Goal: Information Seeking & Learning: Compare options

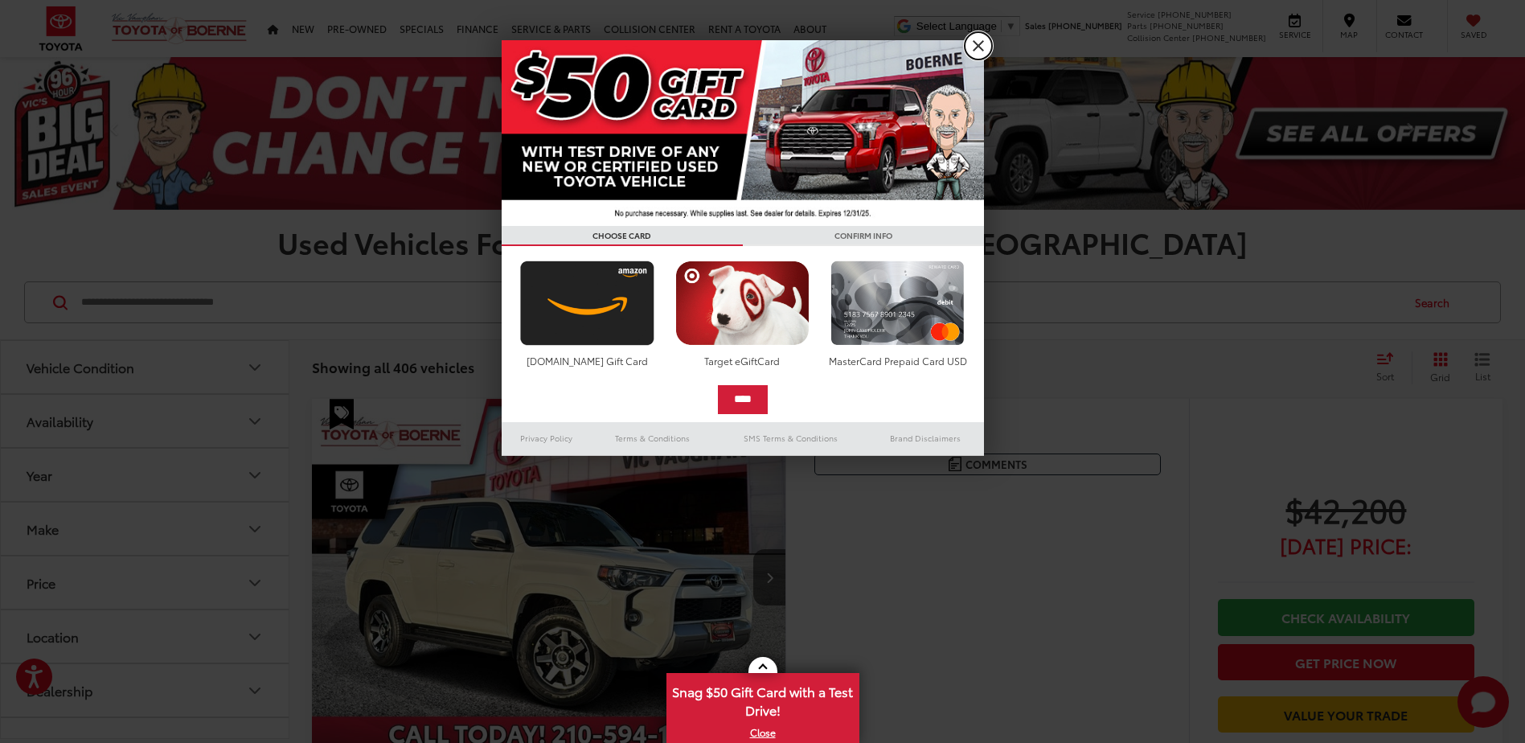
click at [977, 48] on link "X" at bounding box center [978, 45] width 27 height 27
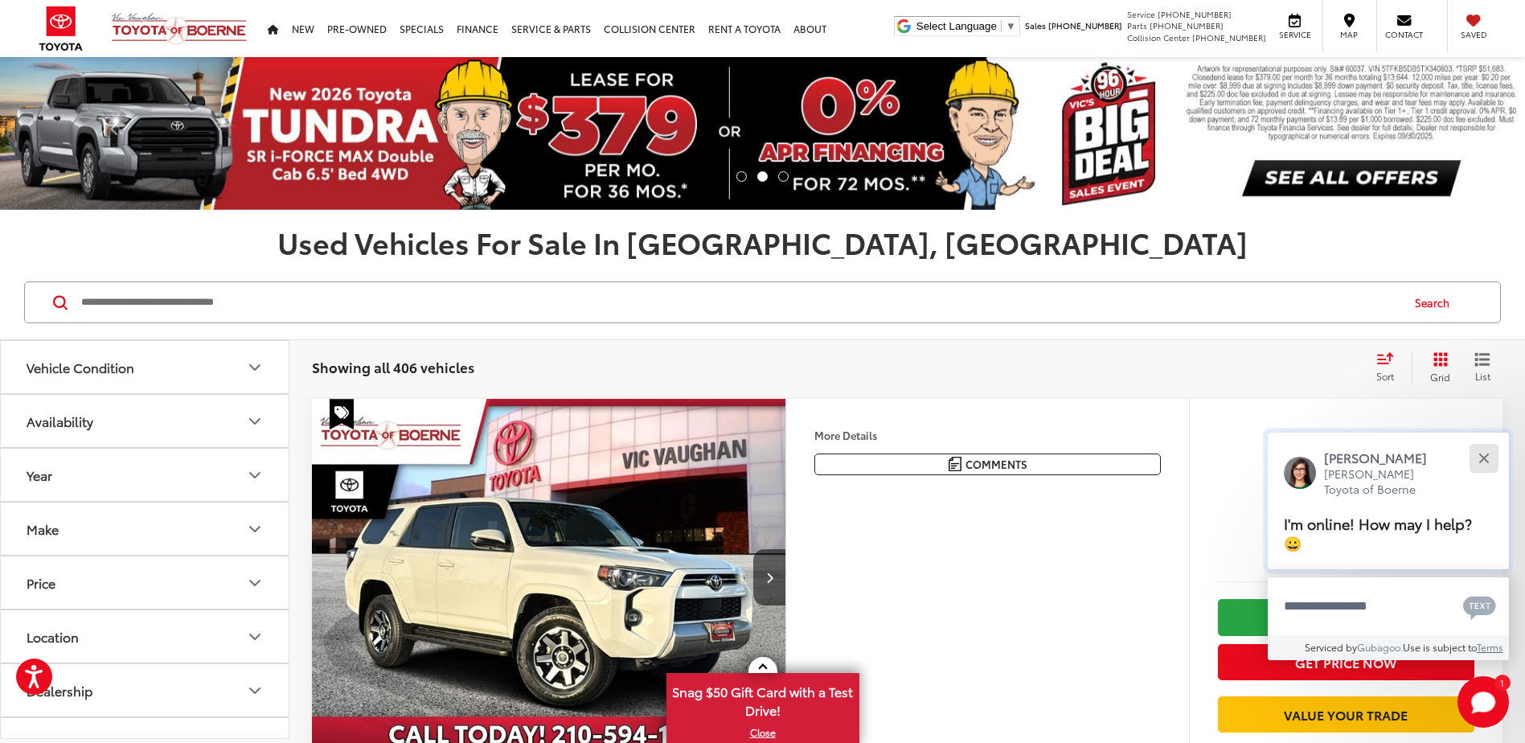
click at [1485, 457] on div "Close" at bounding box center [1483, 458] width 10 height 10
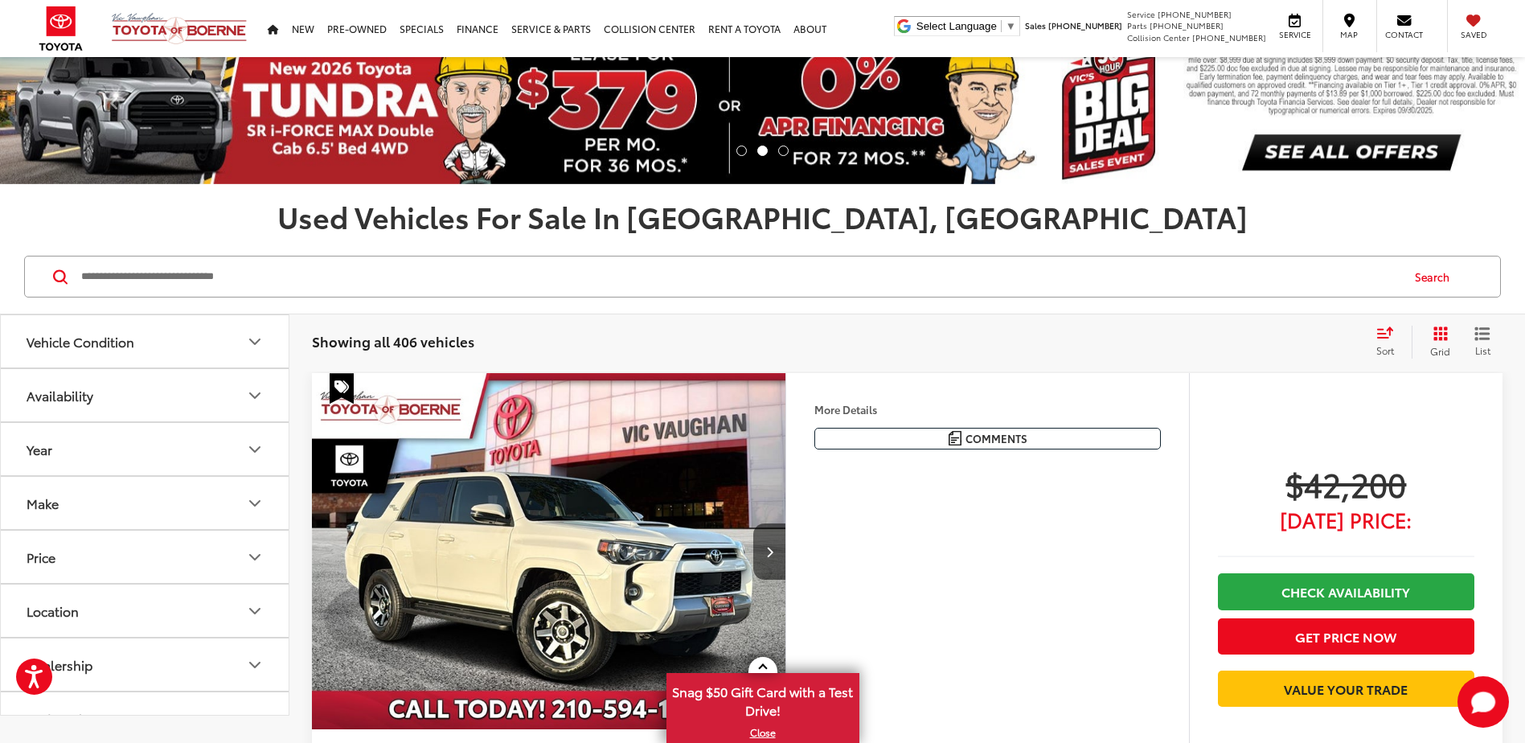
scroll to position [241, 0]
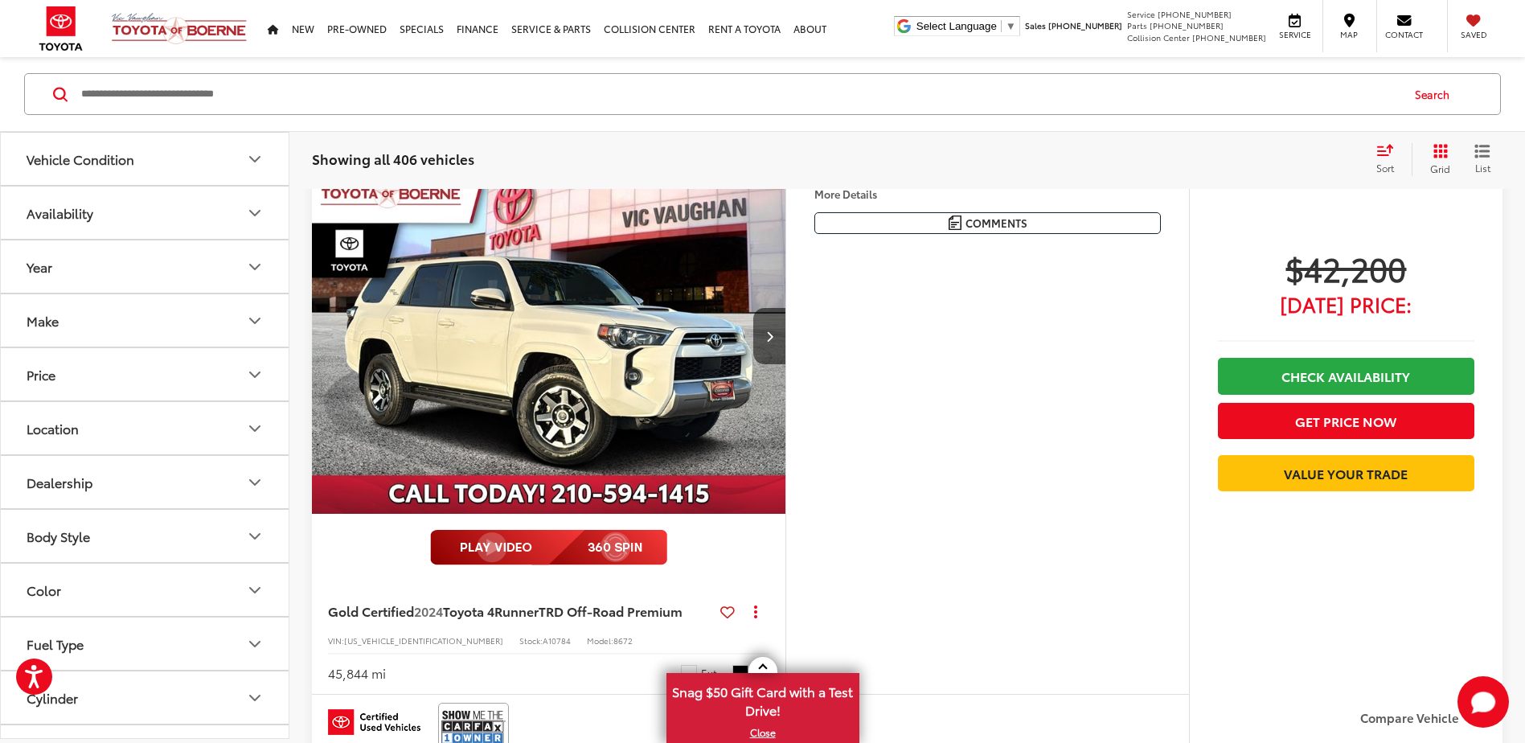
click at [252, 151] on icon "Vehicle Condition" at bounding box center [254, 159] width 19 height 19
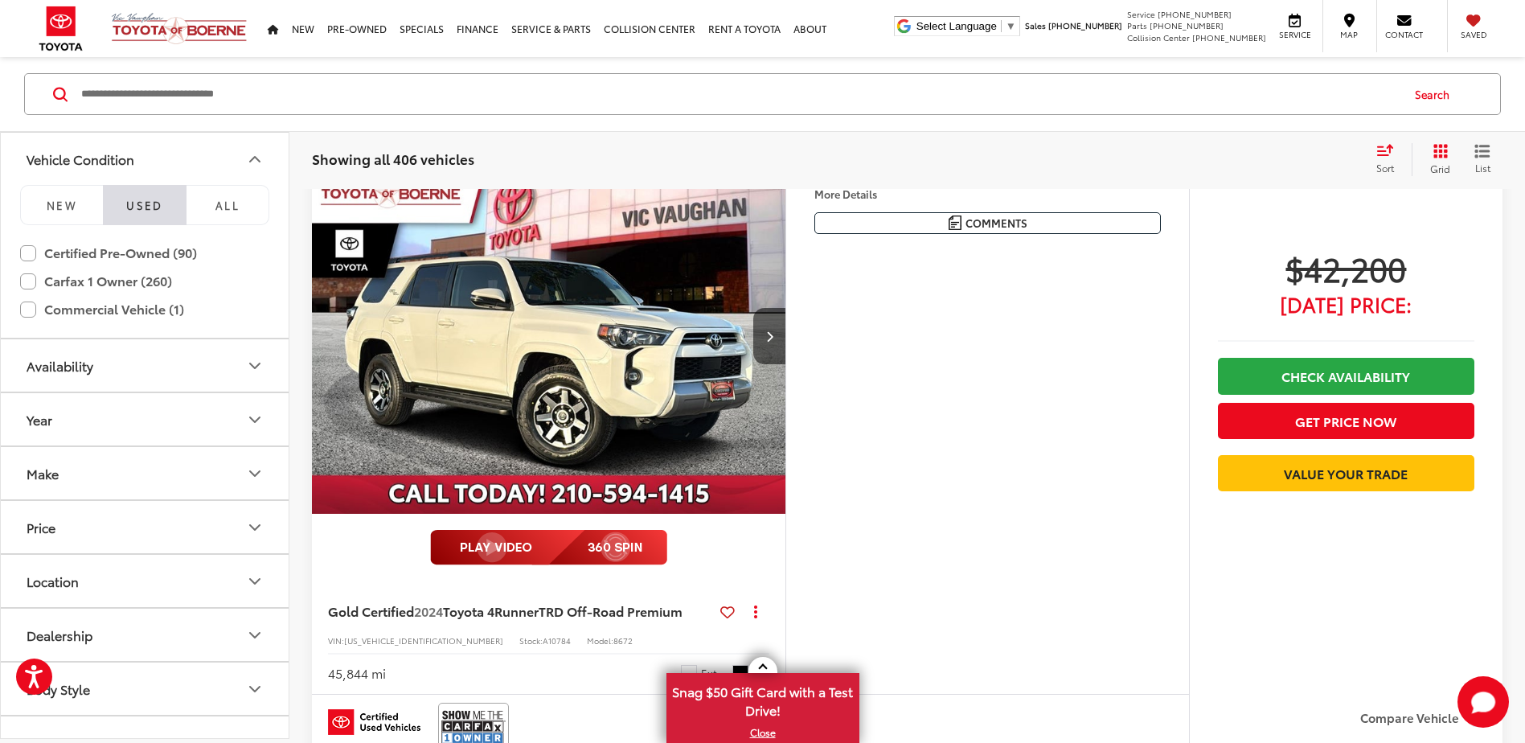
scroll to position [165, 0]
click at [36, 251] on label "Certified Pre-Owned (90)" at bounding box center [144, 253] width 249 height 28
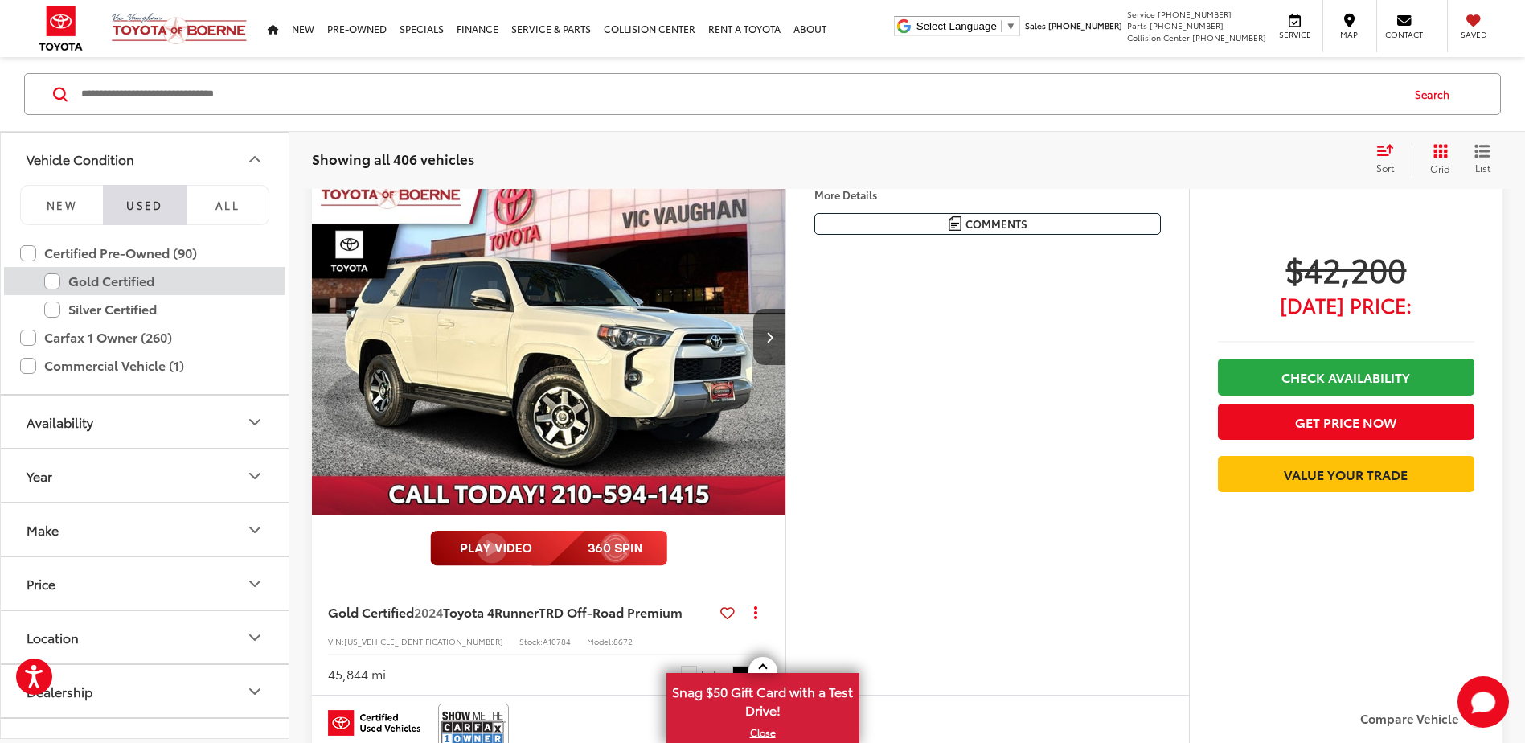
scroll to position [208, 0]
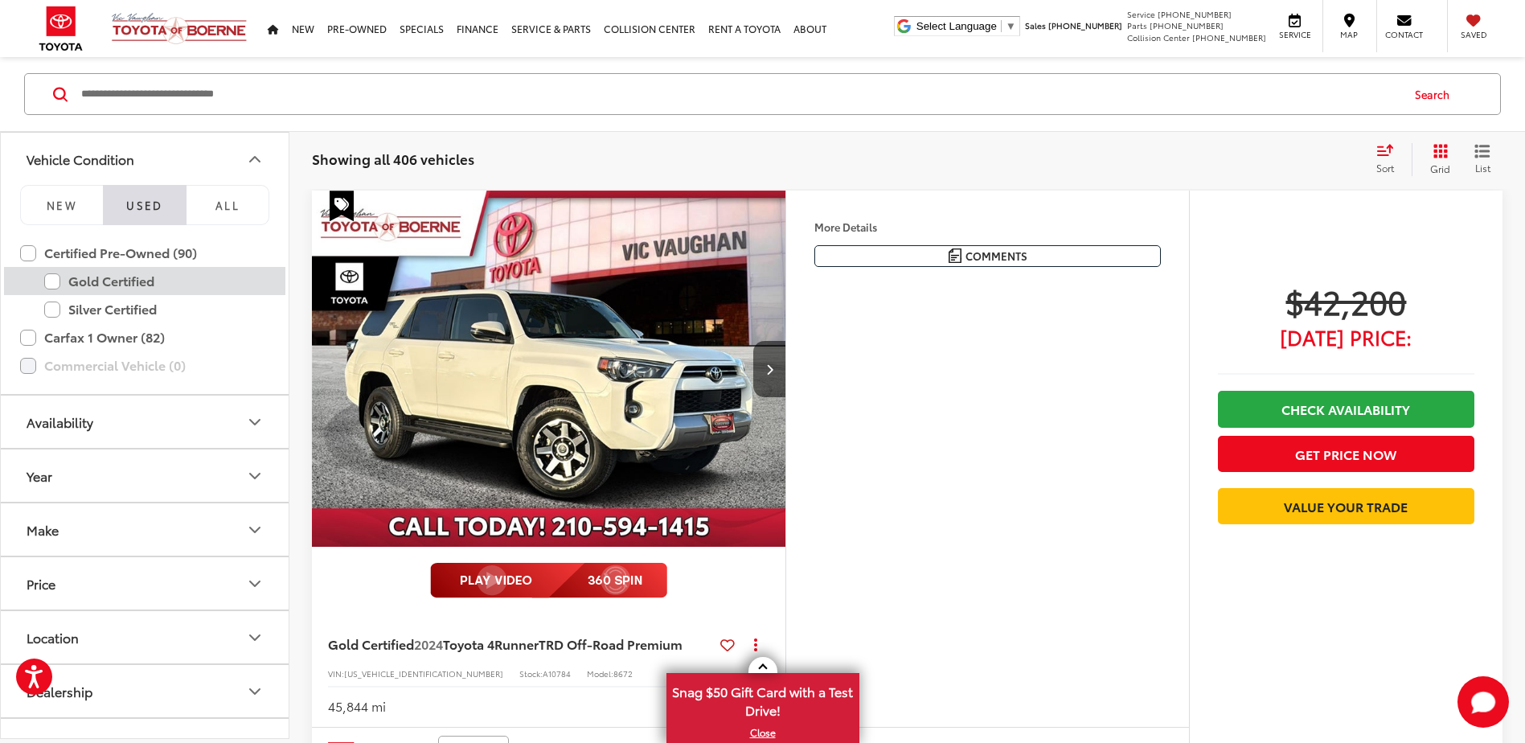
click at [52, 279] on label "Gold Certified" at bounding box center [156, 281] width 225 height 28
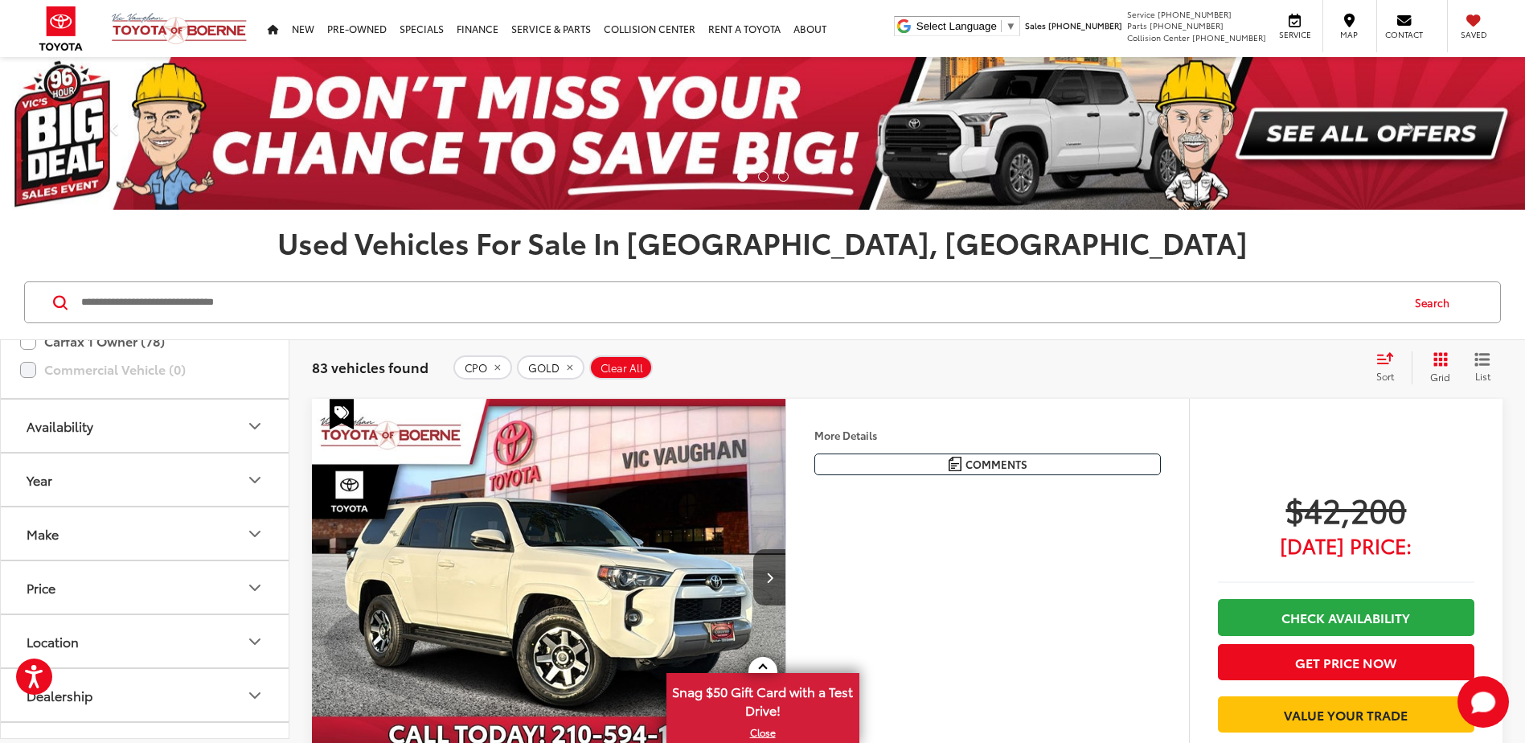
scroll to position [161, 0]
click at [257, 469] on icon "Availability" at bounding box center [255, 469] width 10 height 5
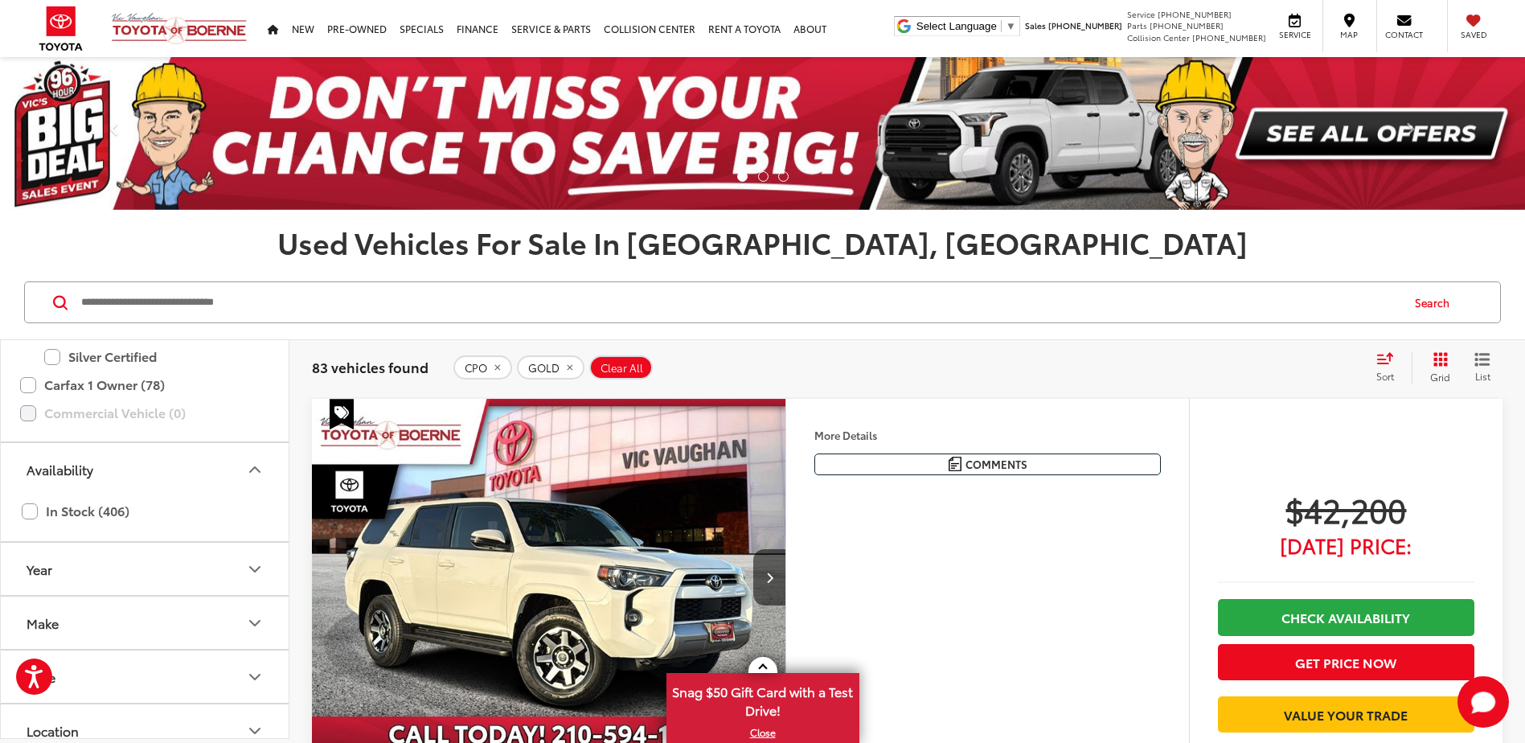
click at [257, 469] on icon "Availability" at bounding box center [255, 469] width 10 height 5
click at [258, 414] on icon "Make" at bounding box center [254, 416] width 19 height 19
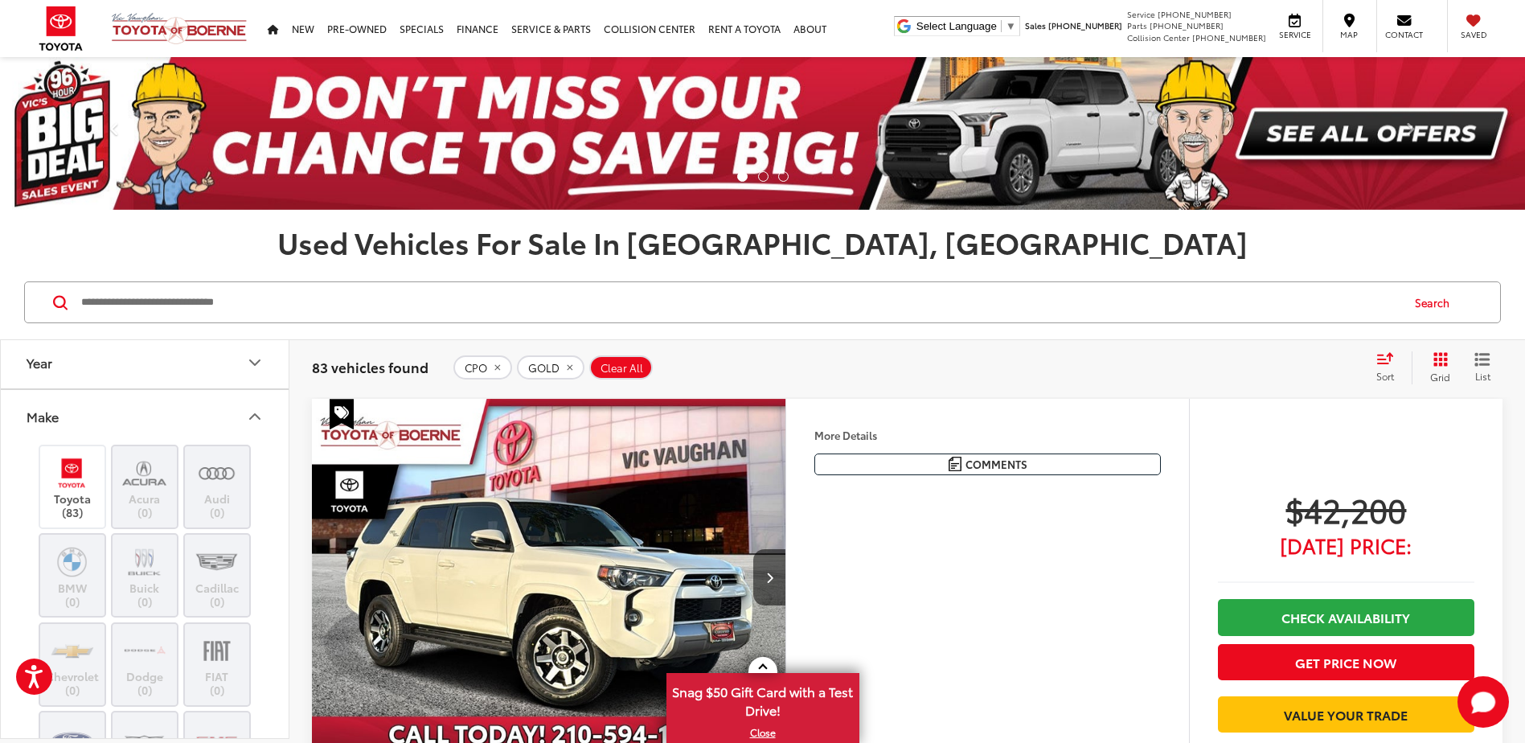
click at [253, 416] on icon "Make" at bounding box center [255, 416] width 10 height 5
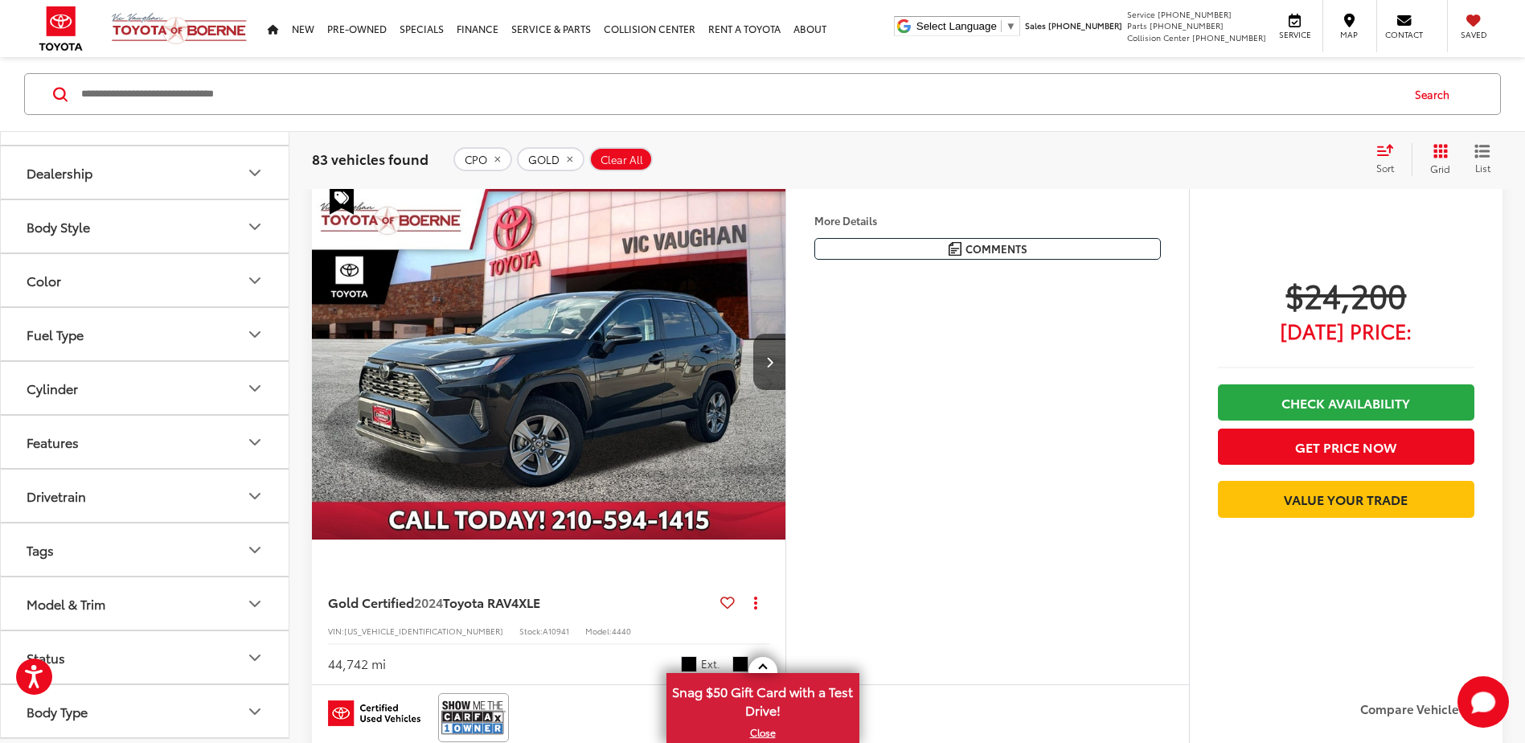
scroll to position [3216, 0]
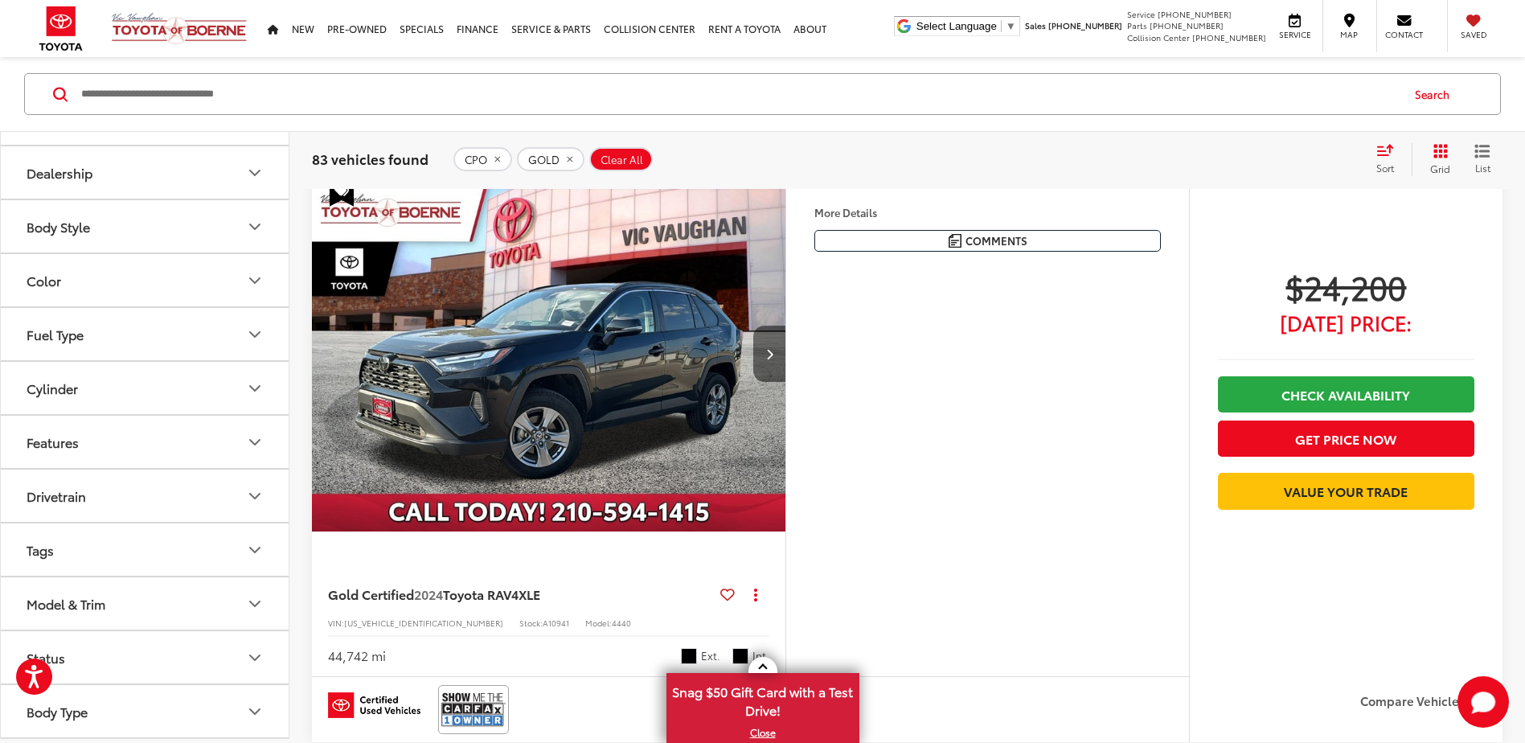
click at [766, 342] on button "Next image" at bounding box center [769, 354] width 32 height 56
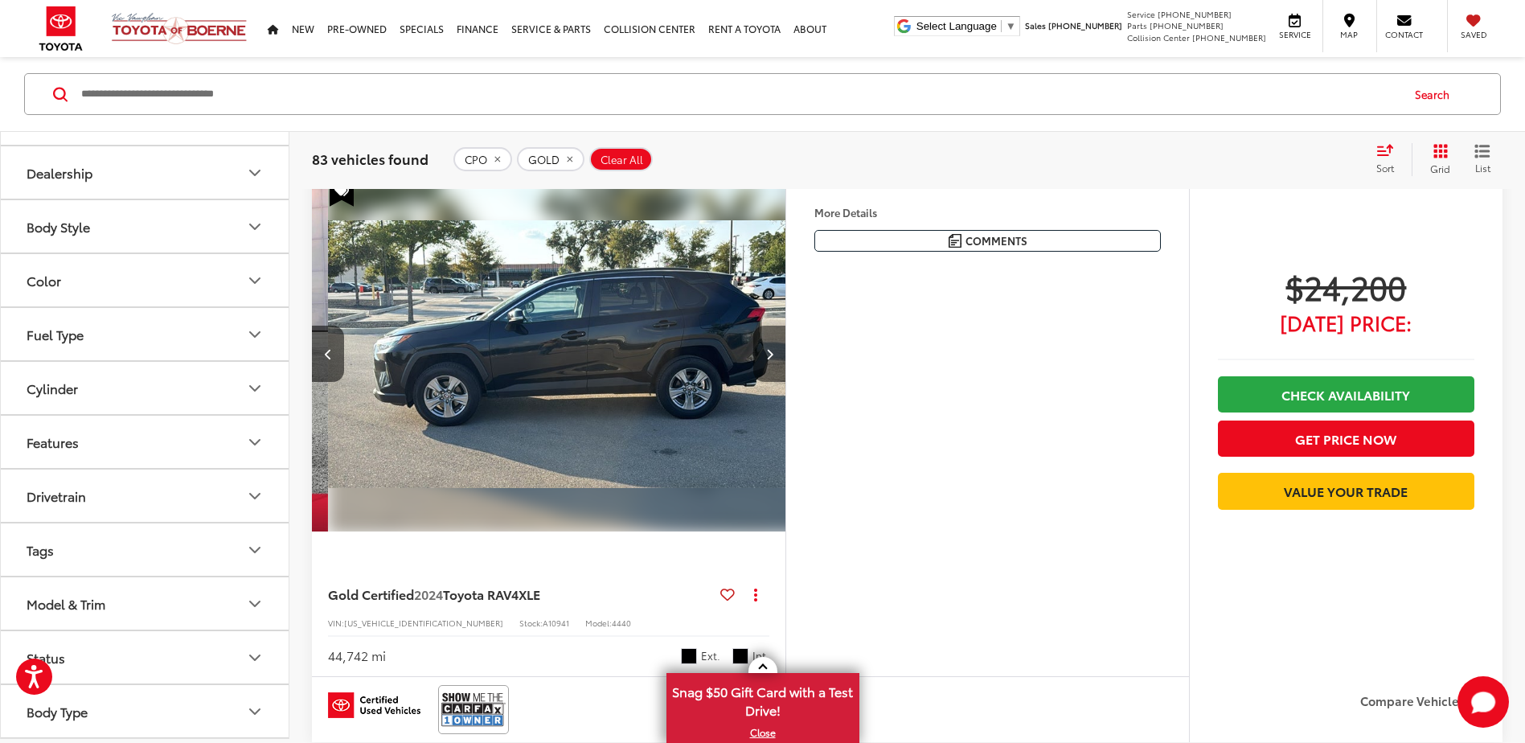
scroll to position [0, 476]
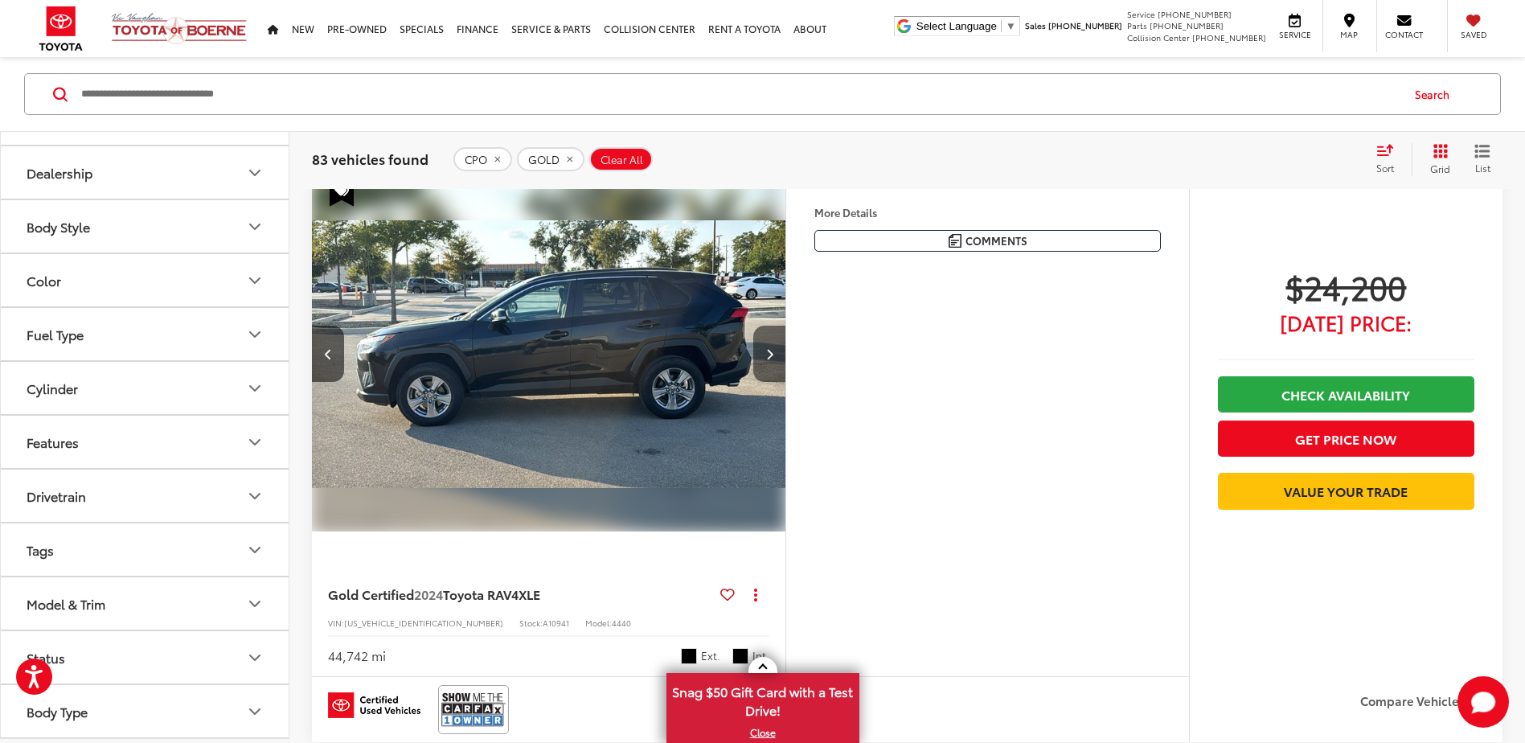
click at [773, 351] on icon "Next image" at bounding box center [769, 353] width 7 height 11
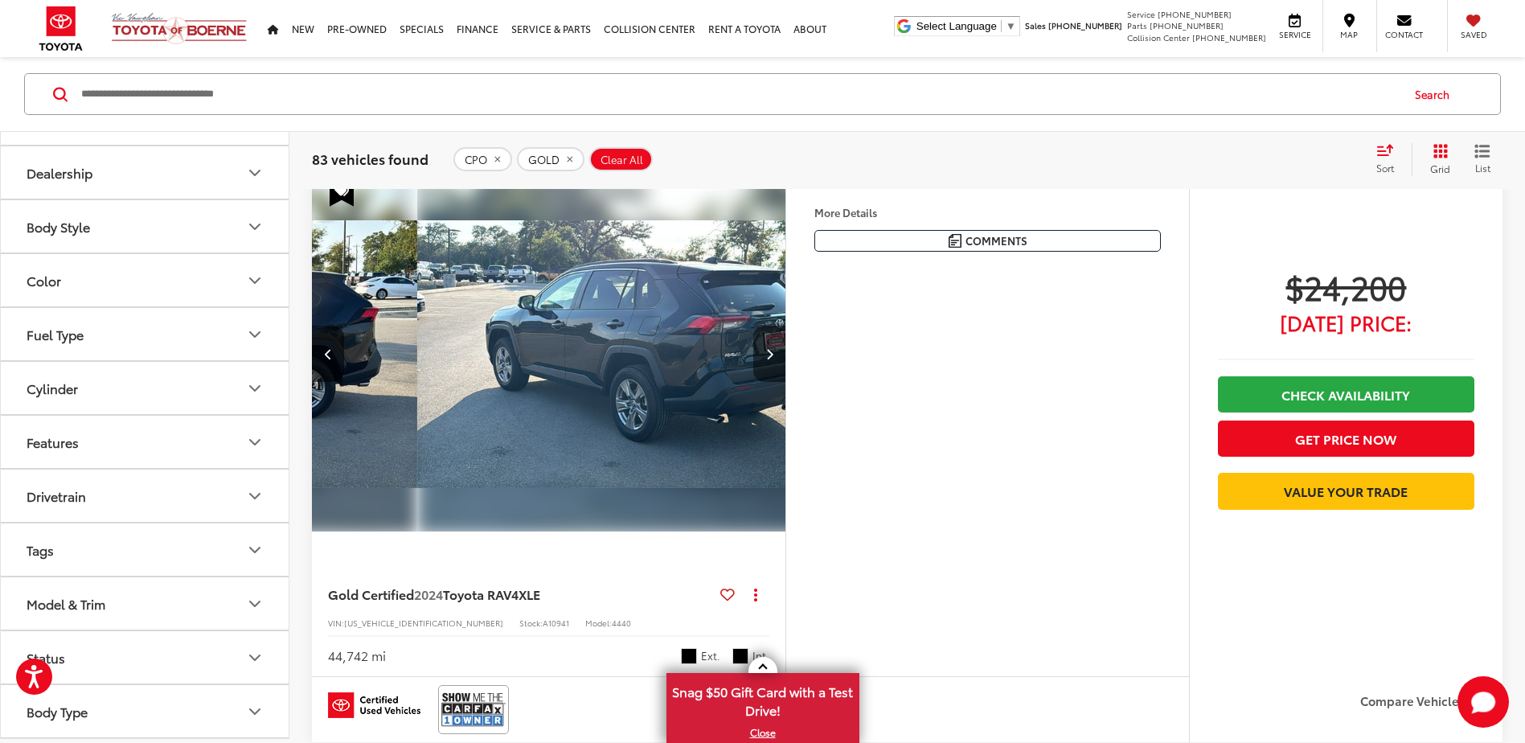
scroll to position [0, 952]
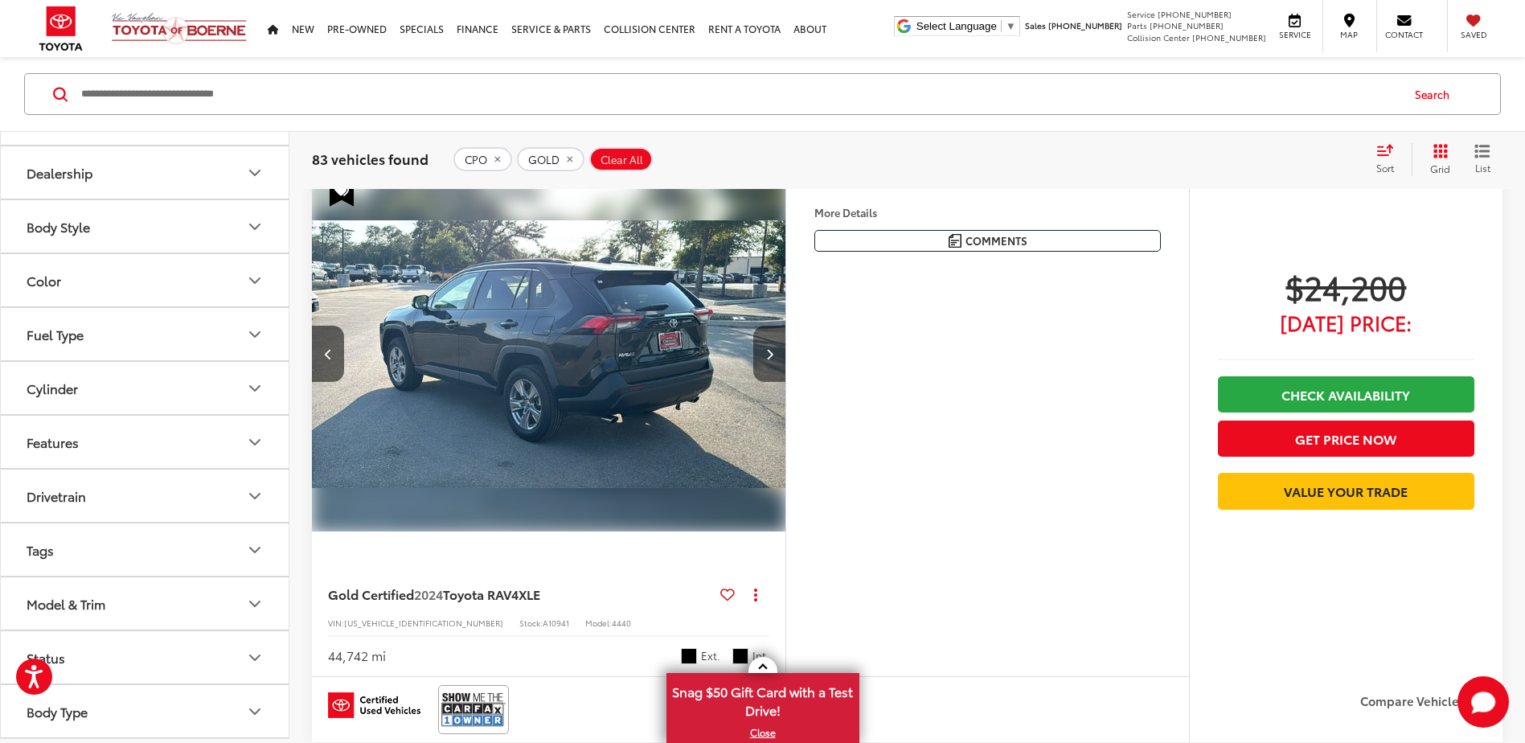
click at [773, 351] on icon "Next image" at bounding box center [769, 353] width 7 height 11
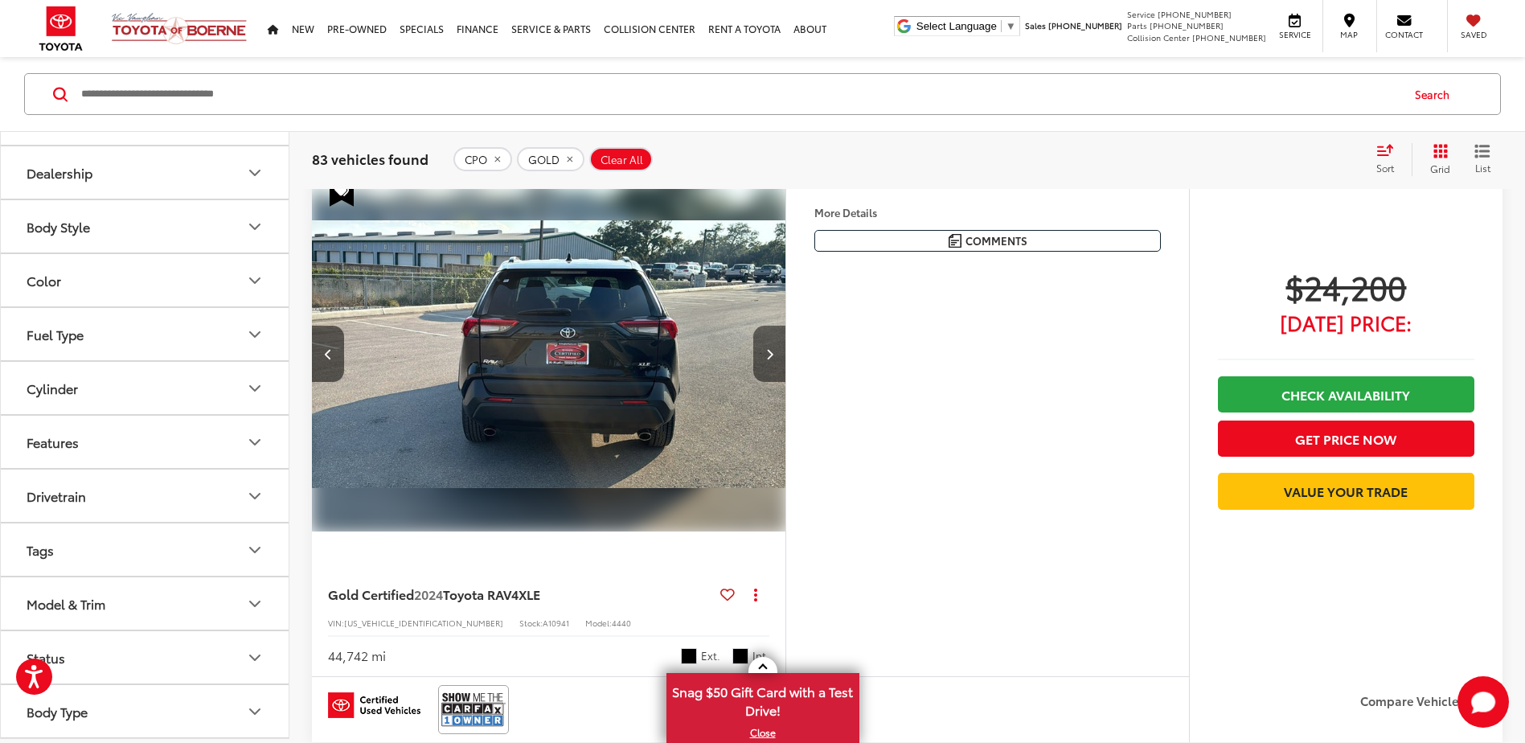
click at [773, 351] on icon "Next image" at bounding box center [769, 353] width 7 height 11
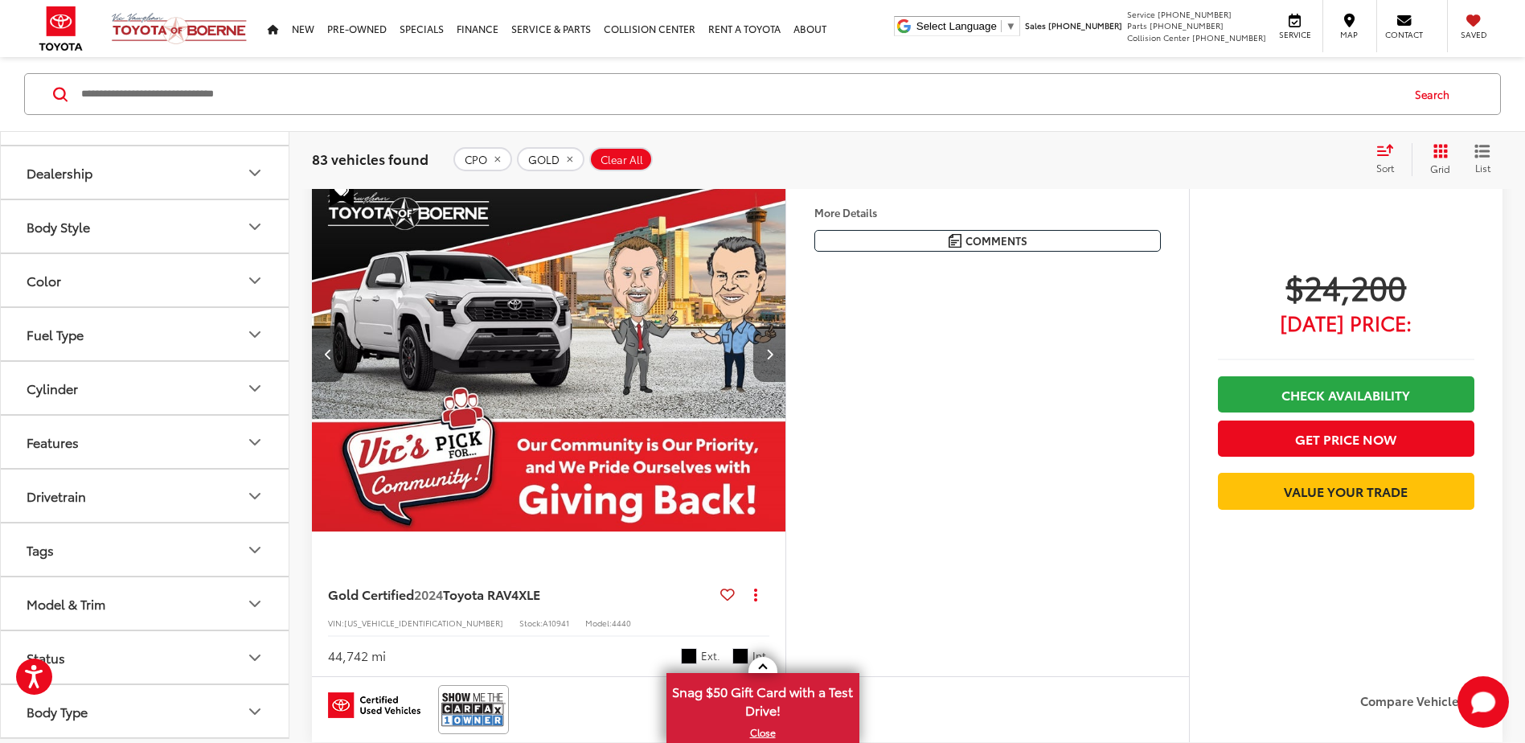
click at [773, 351] on icon "Next image" at bounding box center [769, 353] width 7 height 11
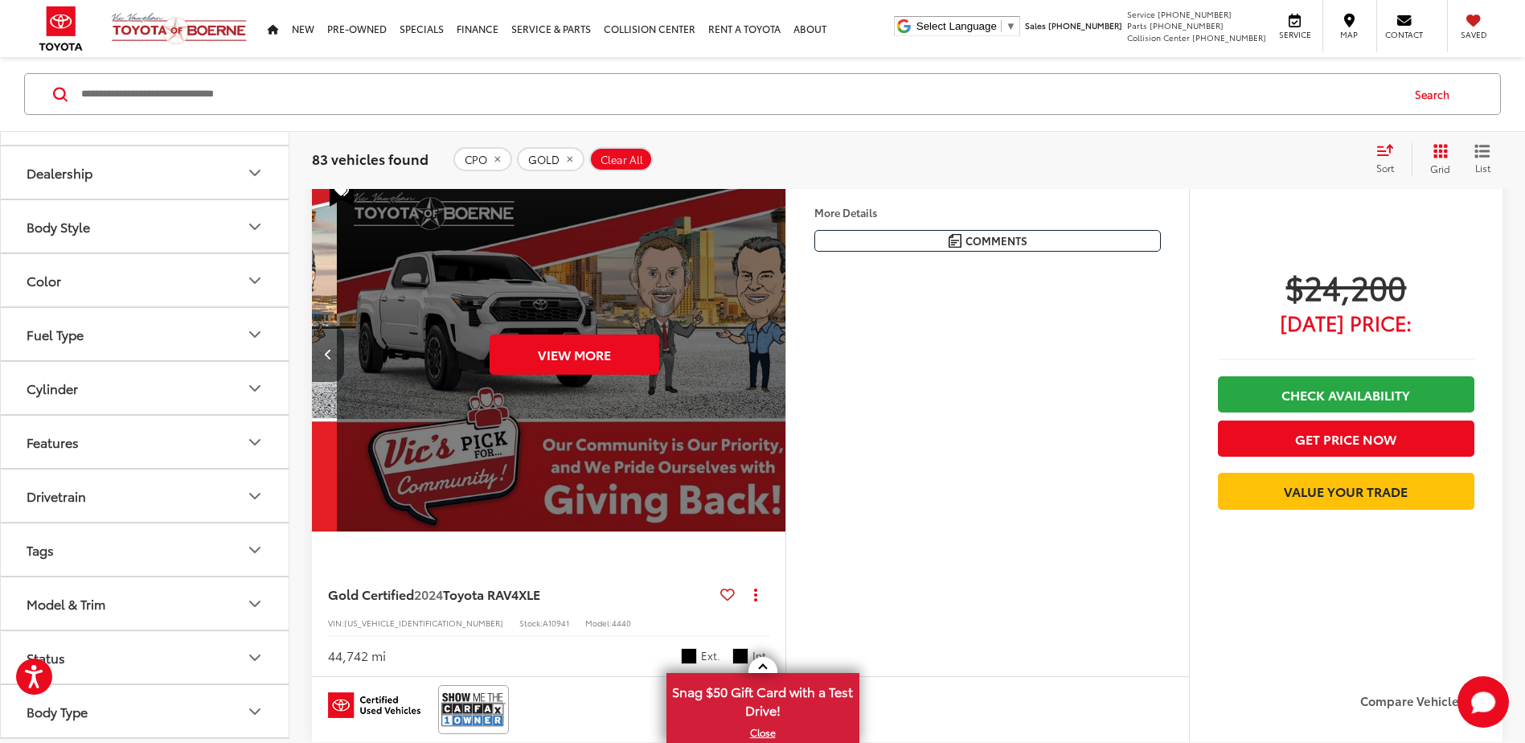
scroll to position [0, 2380]
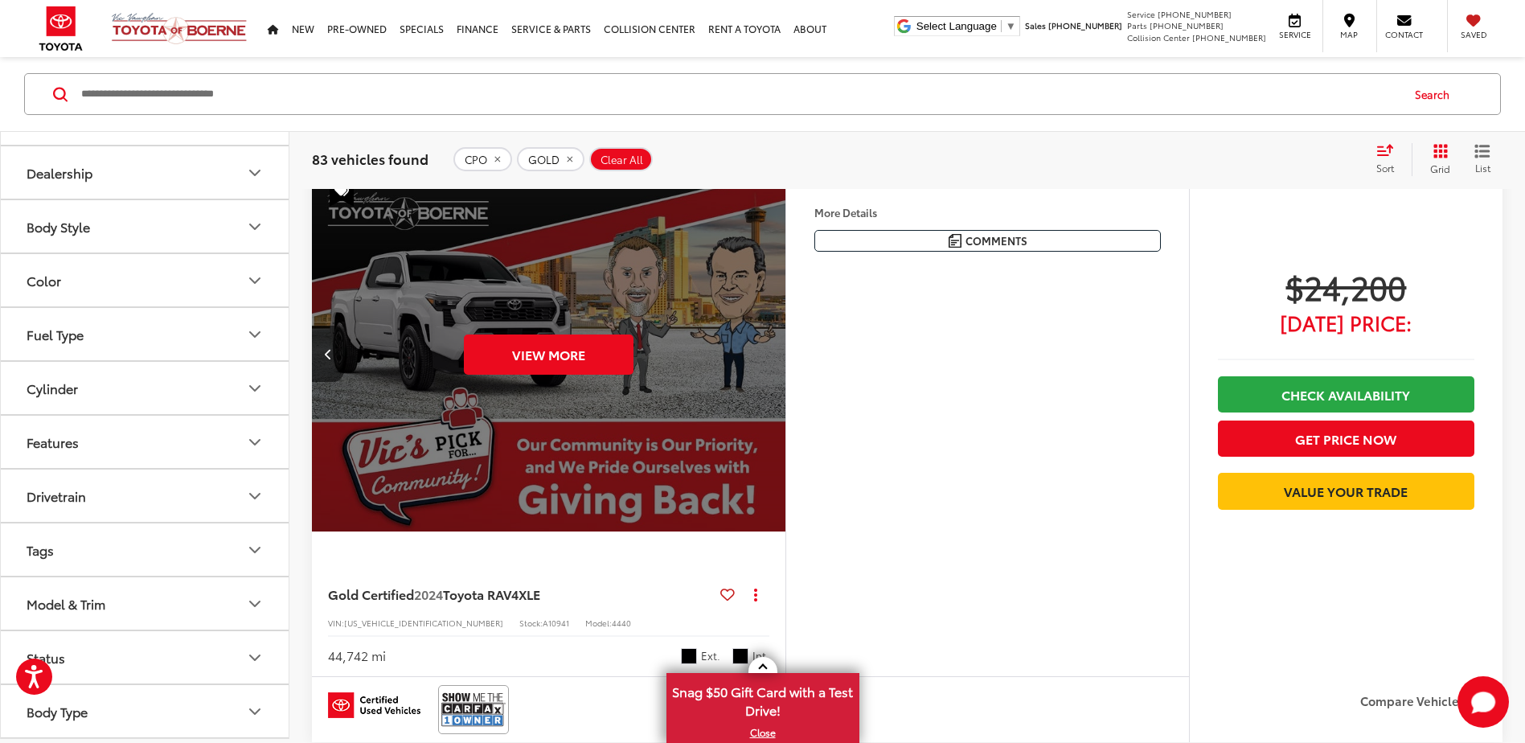
click at [773, 351] on div "View More" at bounding box center [549, 354] width 476 height 357
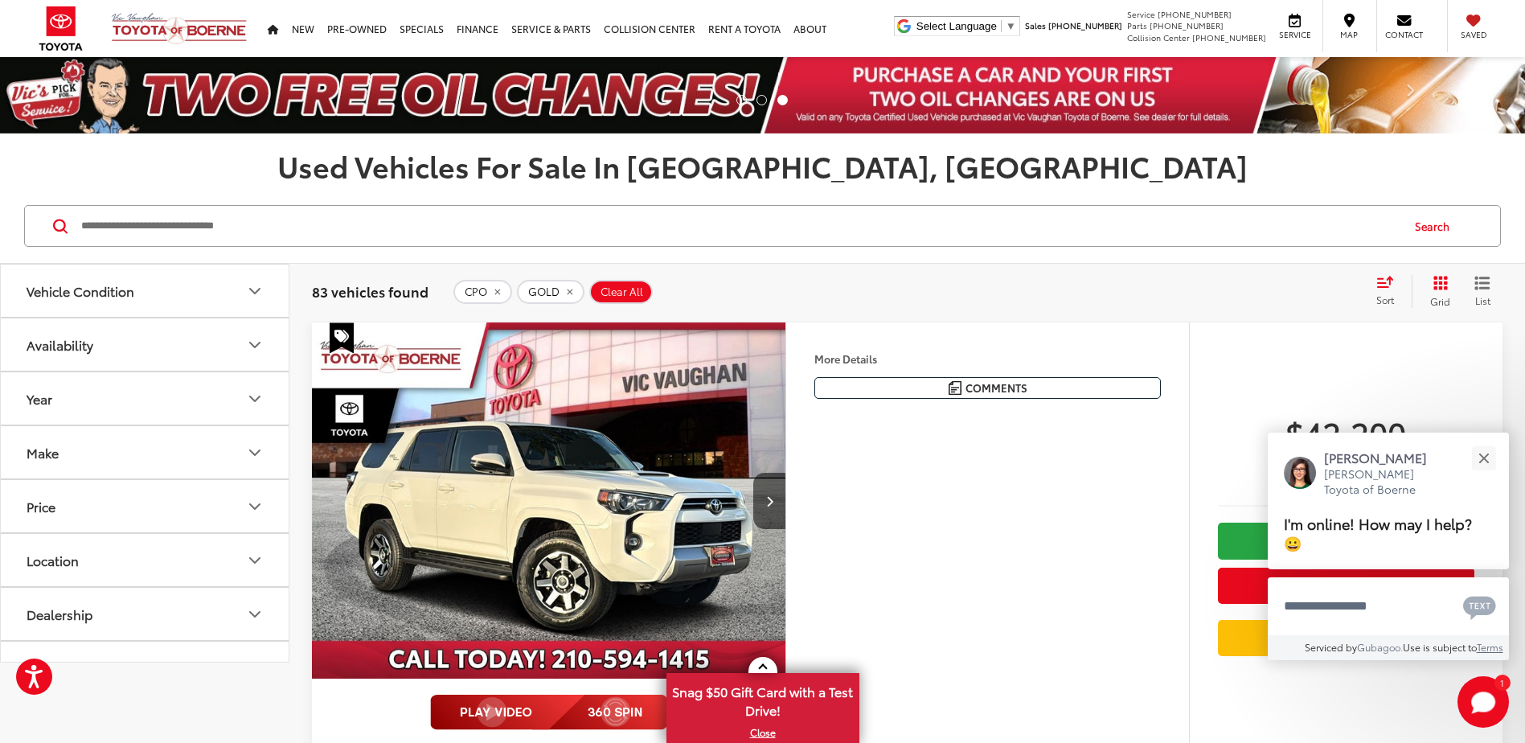
click at [269, 229] on input "Search by Make, Model, or Keyword" at bounding box center [740, 226] width 1320 height 39
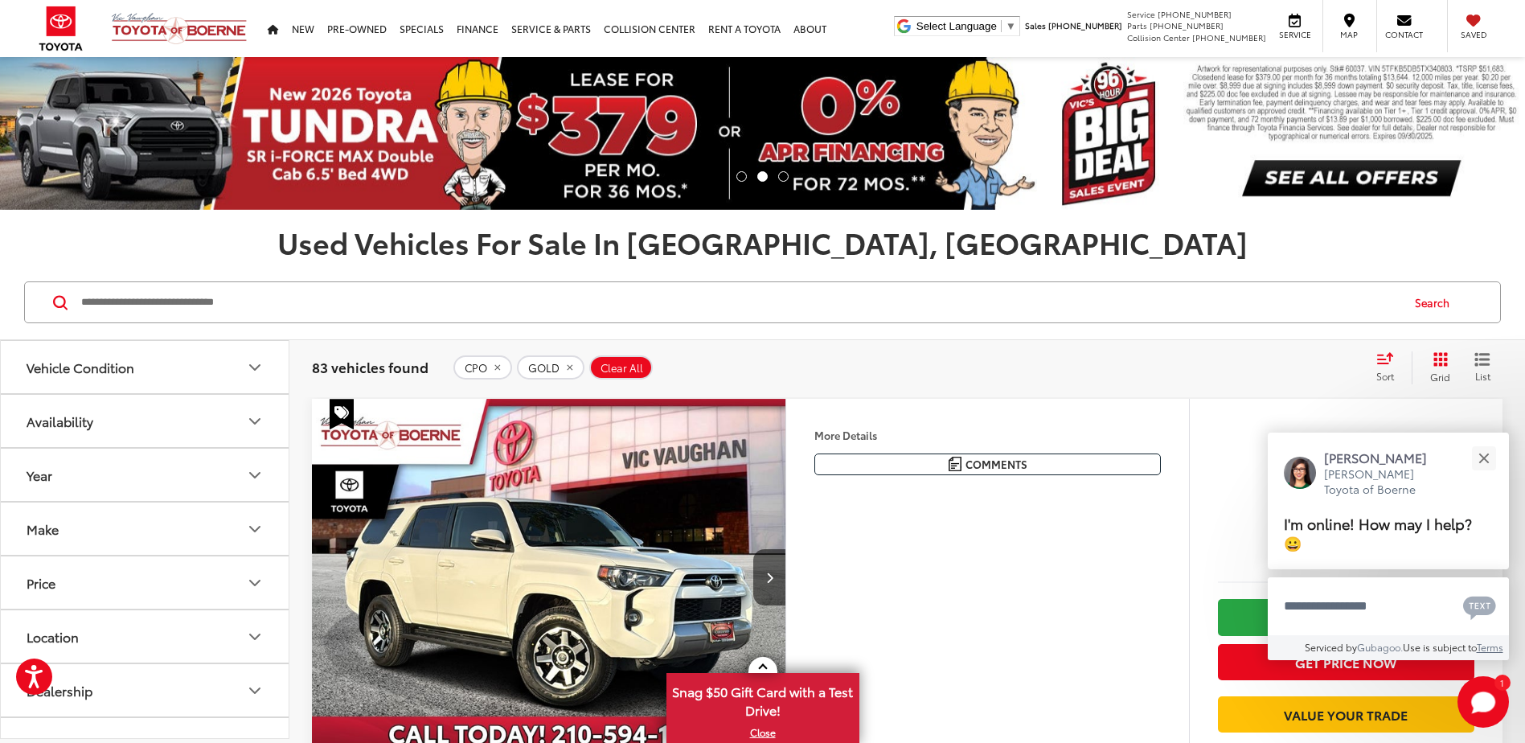
click at [252, 530] on icon "Make" at bounding box center [255, 529] width 10 height 5
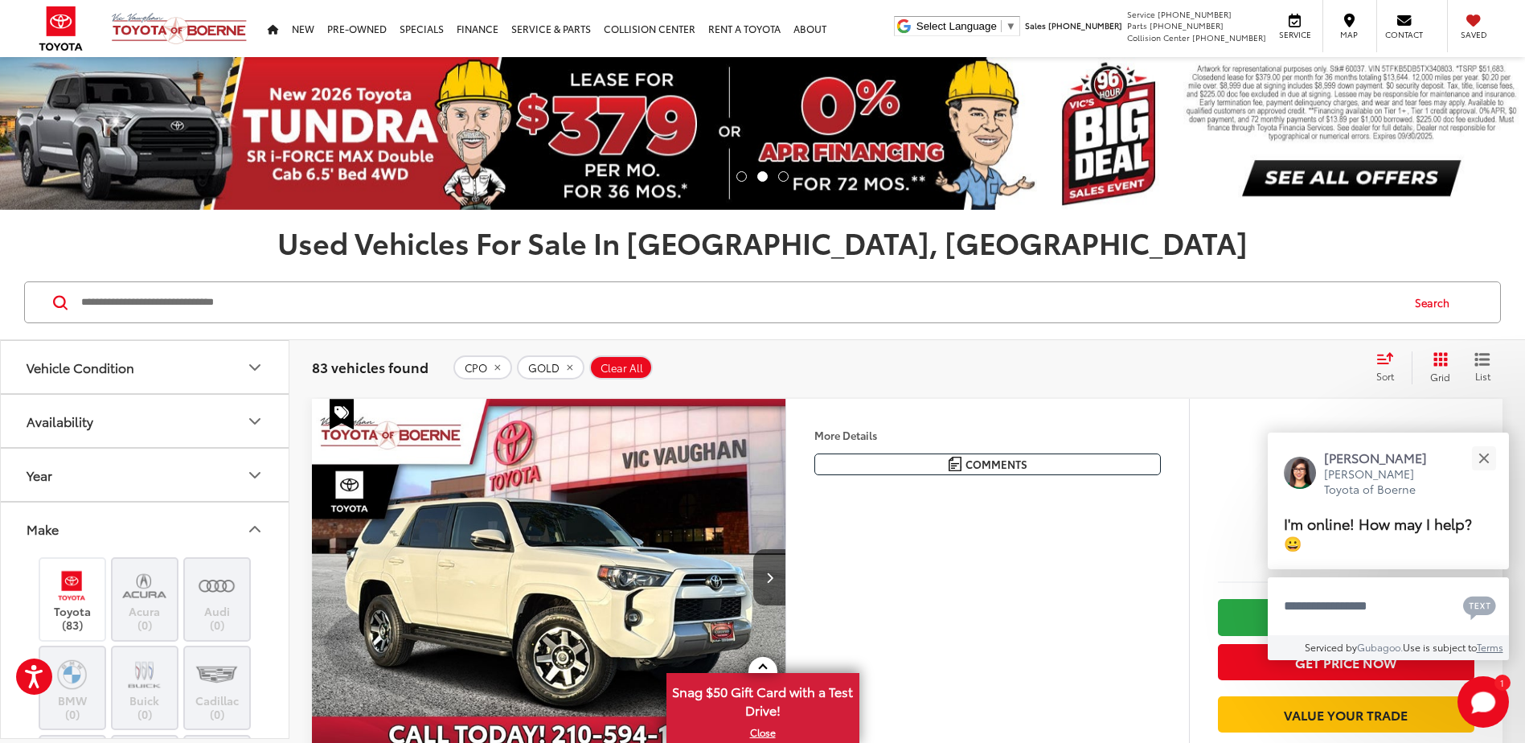
click at [252, 530] on icon "Make" at bounding box center [255, 529] width 10 height 5
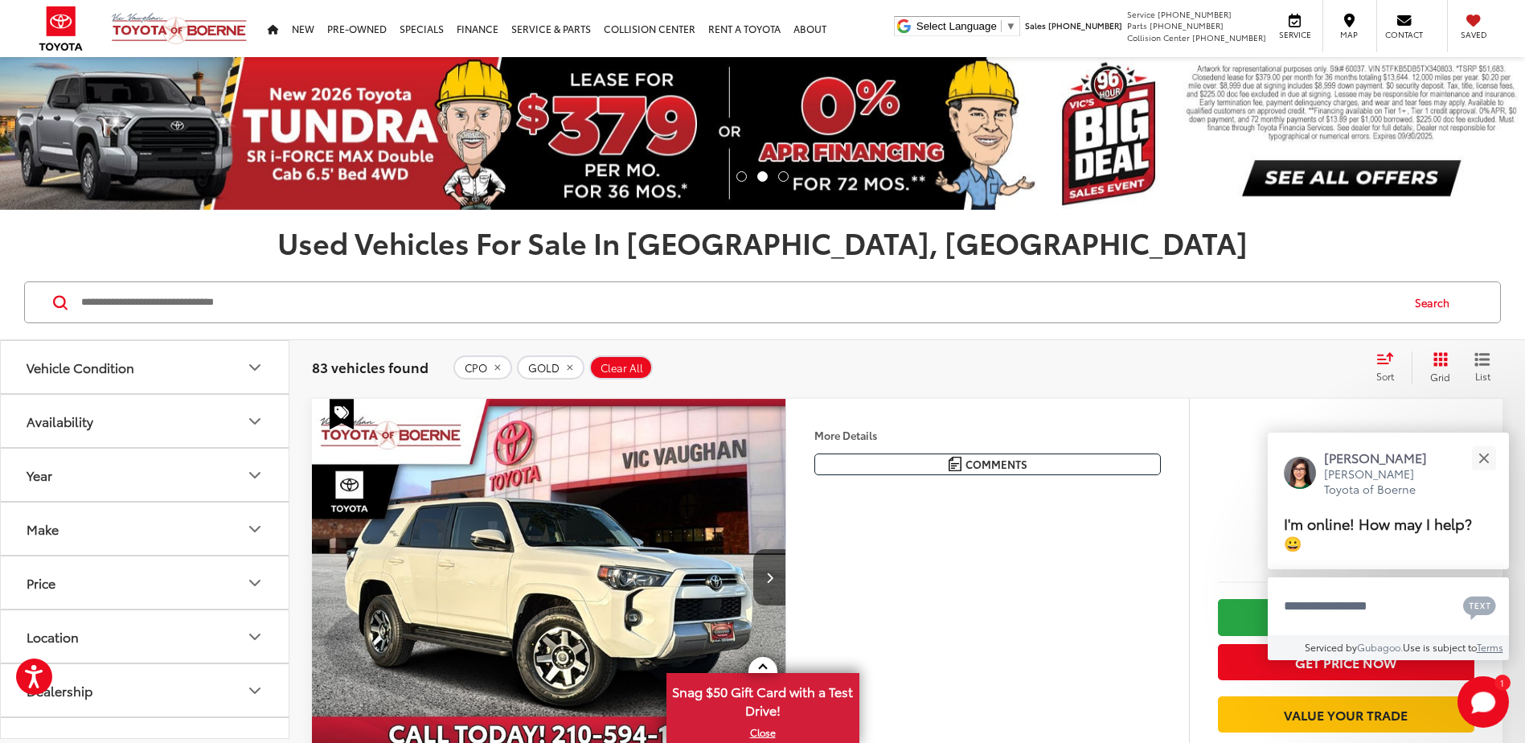
click at [182, 414] on button "Availability" at bounding box center [145, 421] width 289 height 52
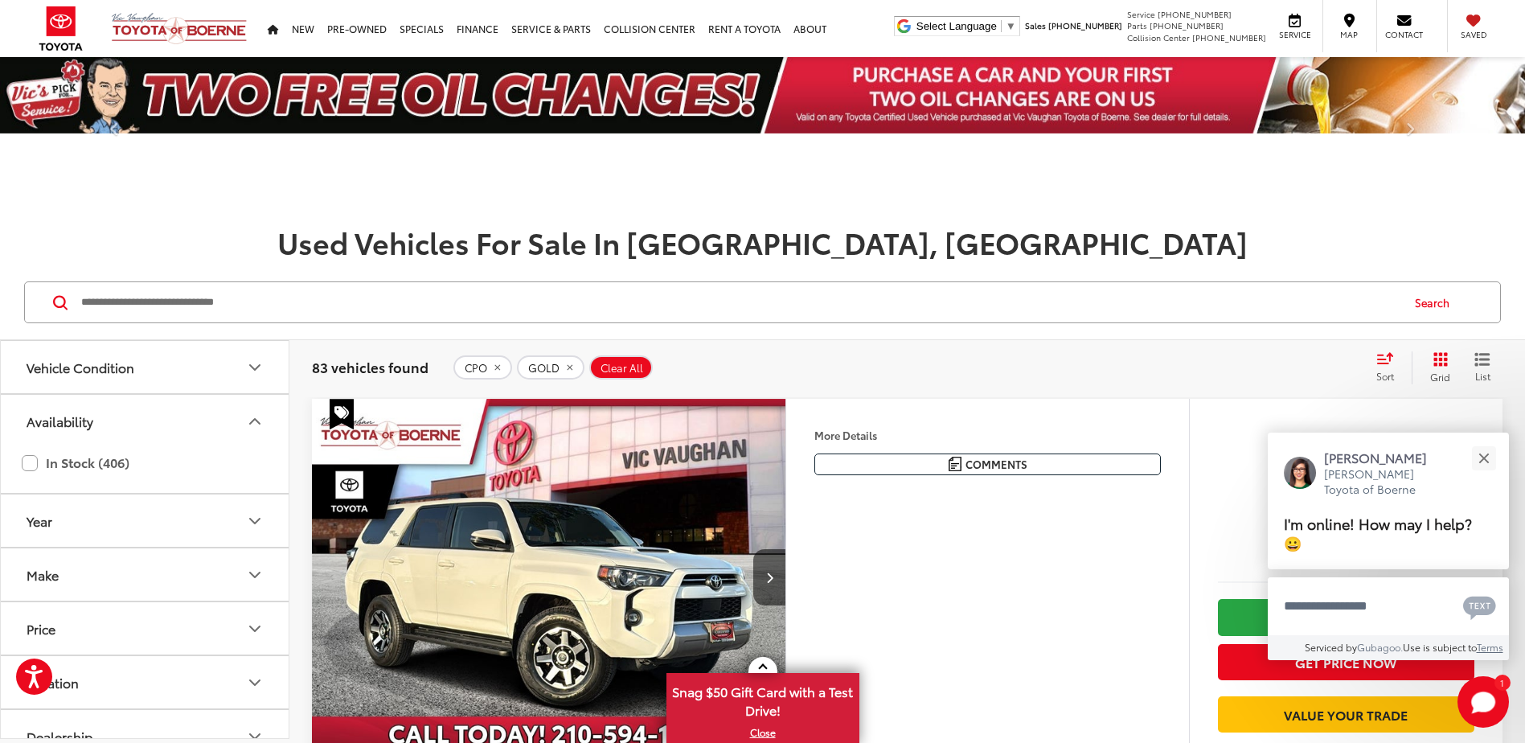
click at [182, 414] on div "Availability In Stock (406)" at bounding box center [145, 444] width 288 height 100
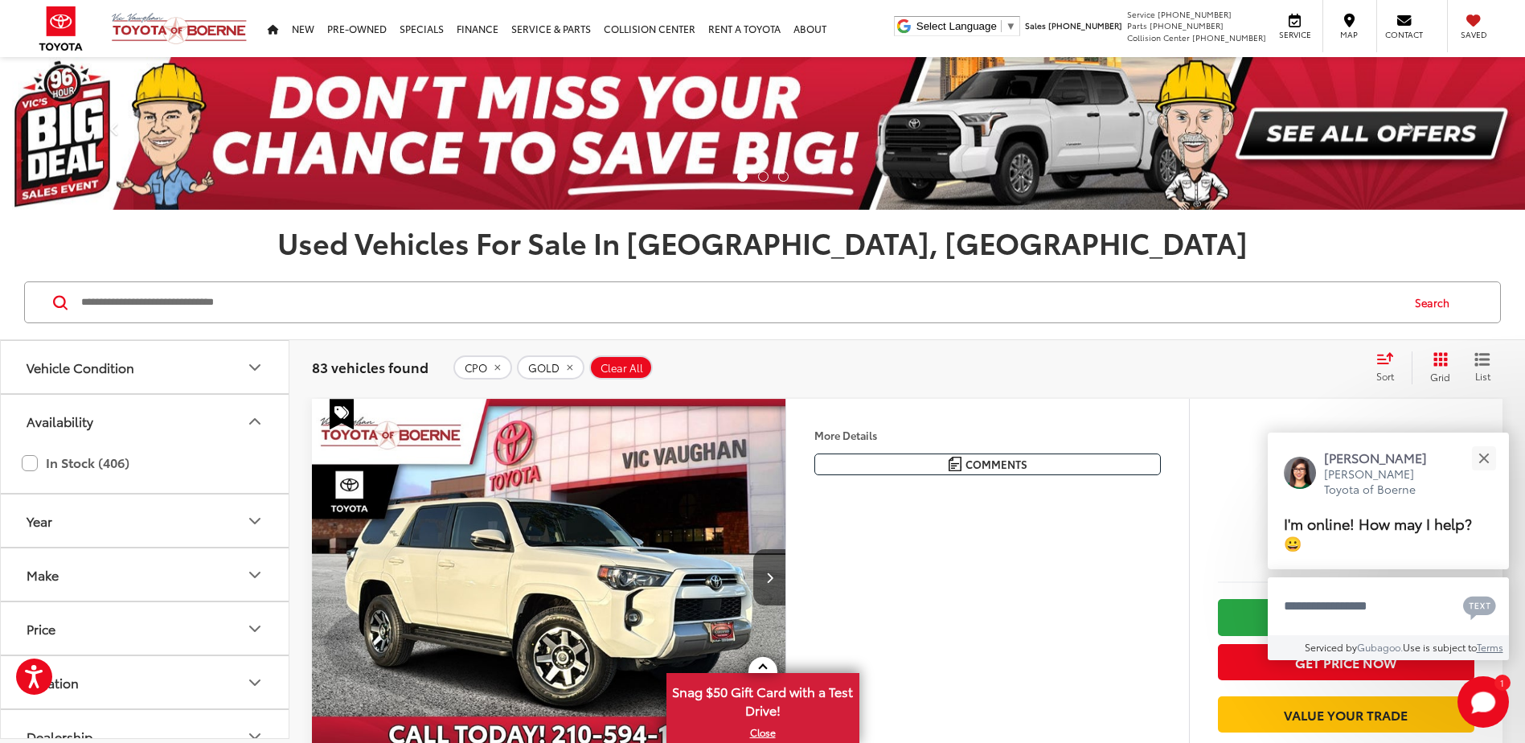
click at [211, 304] on input "Search by Make, Model, or Keyword" at bounding box center [740, 302] width 1320 height 39
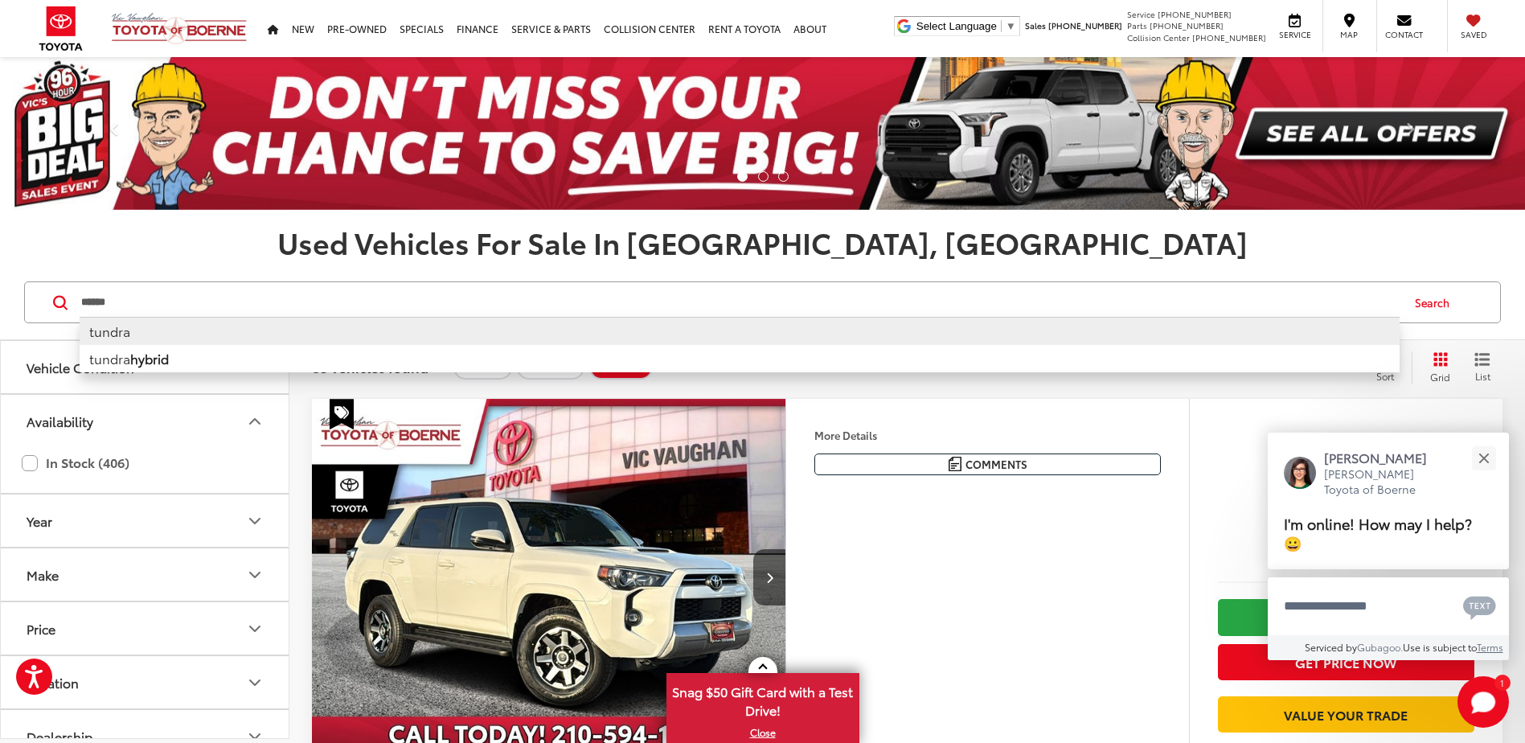
click at [114, 334] on li "tundra" at bounding box center [740, 331] width 1320 height 28
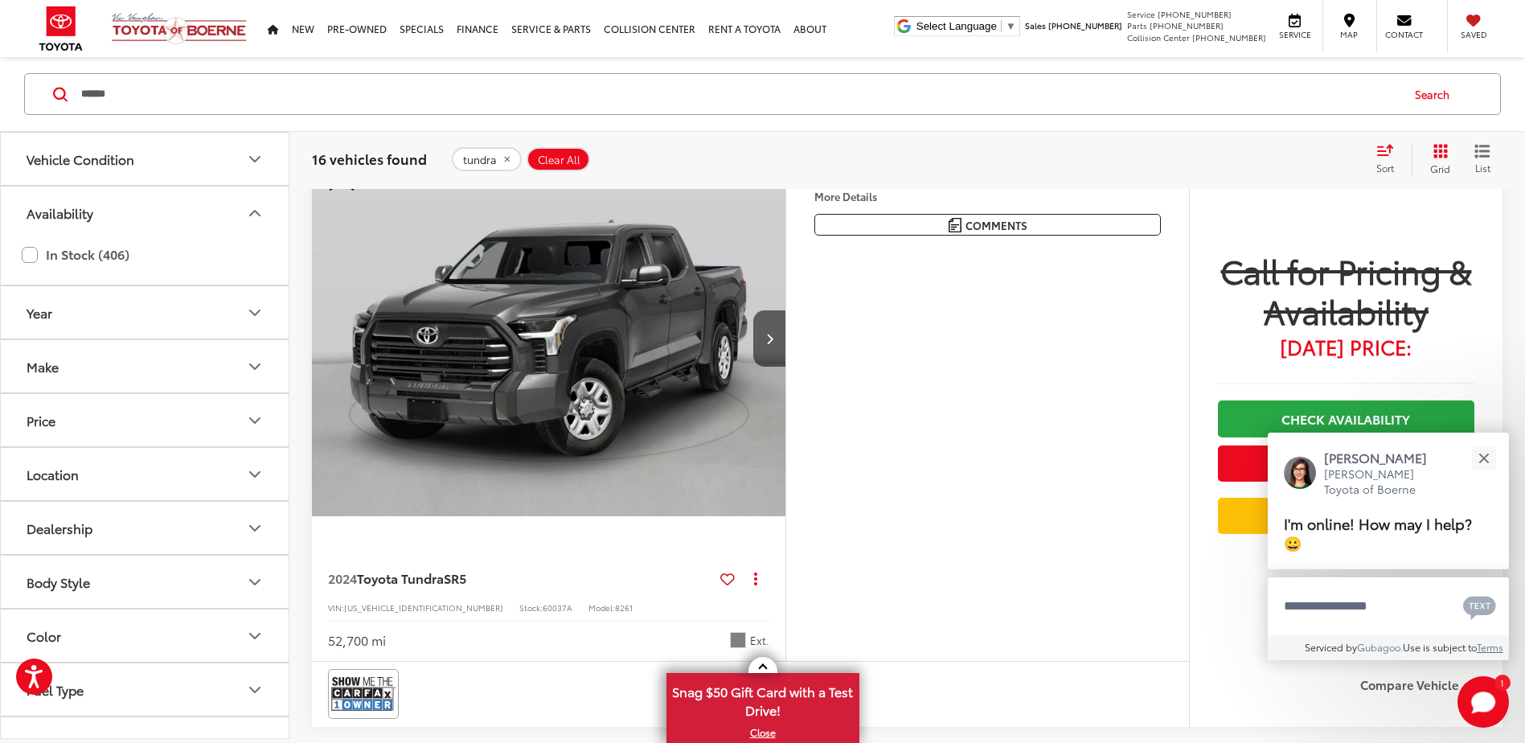
scroll to position [2814, 0]
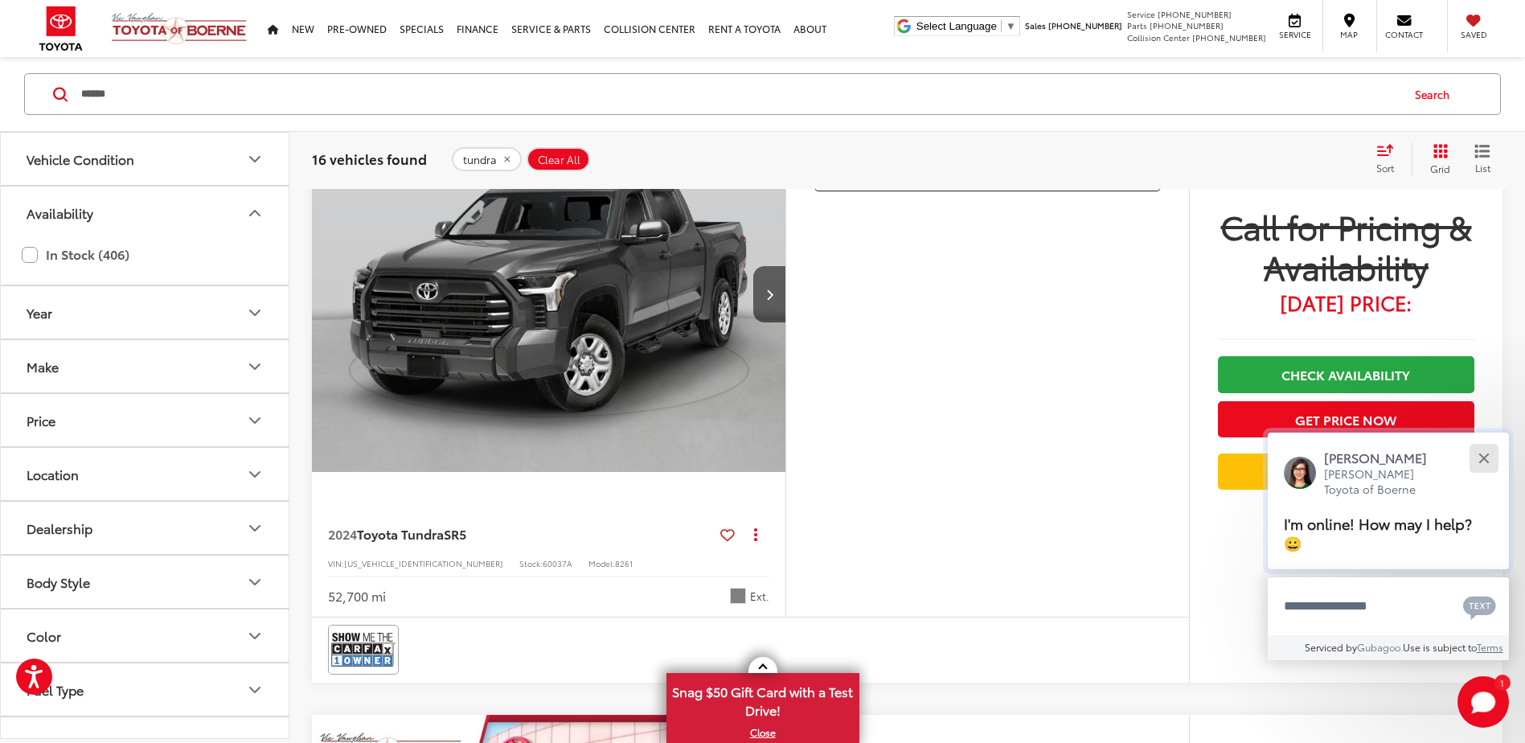
click at [1485, 453] on button "Close" at bounding box center [1483, 458] width 35 height 35
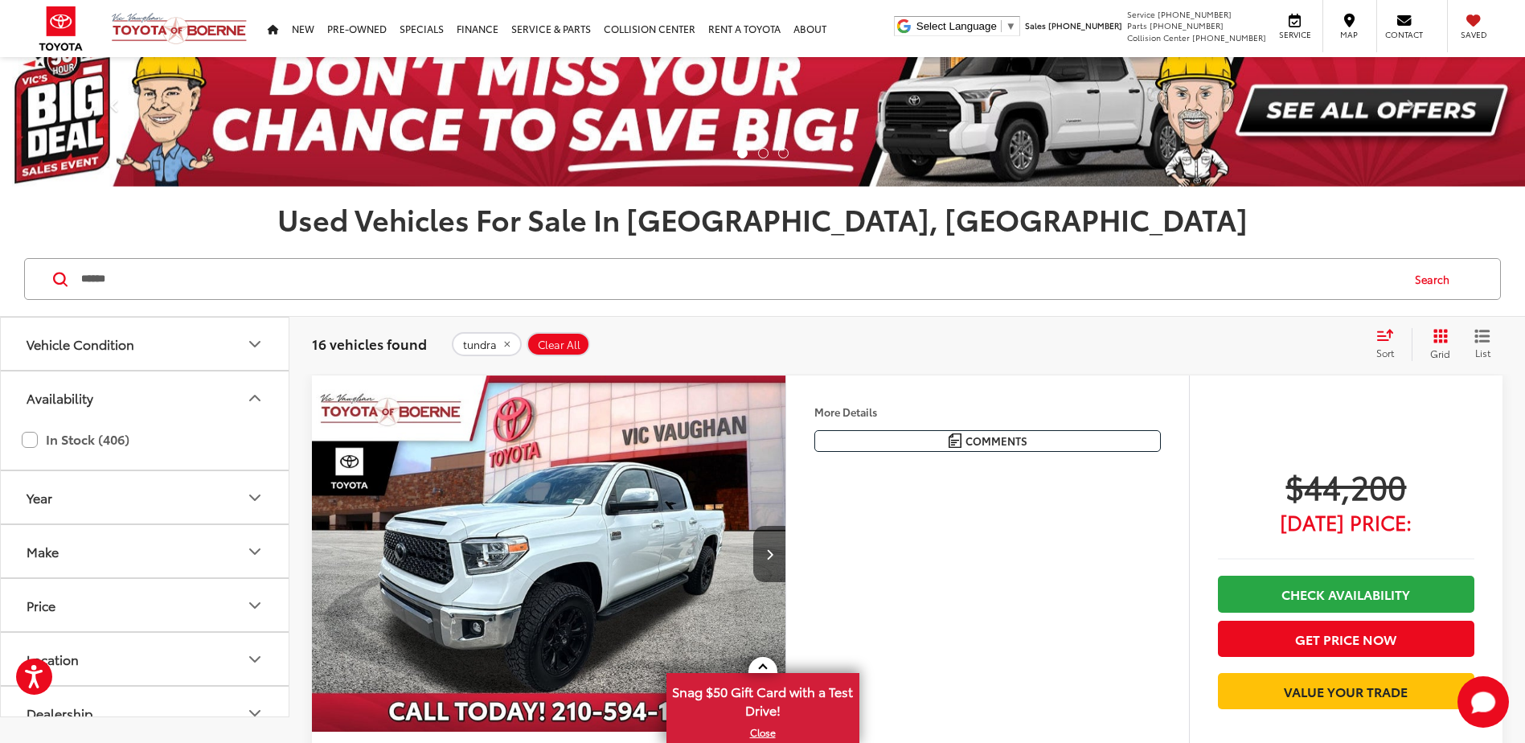
scroll to position [0, 0]
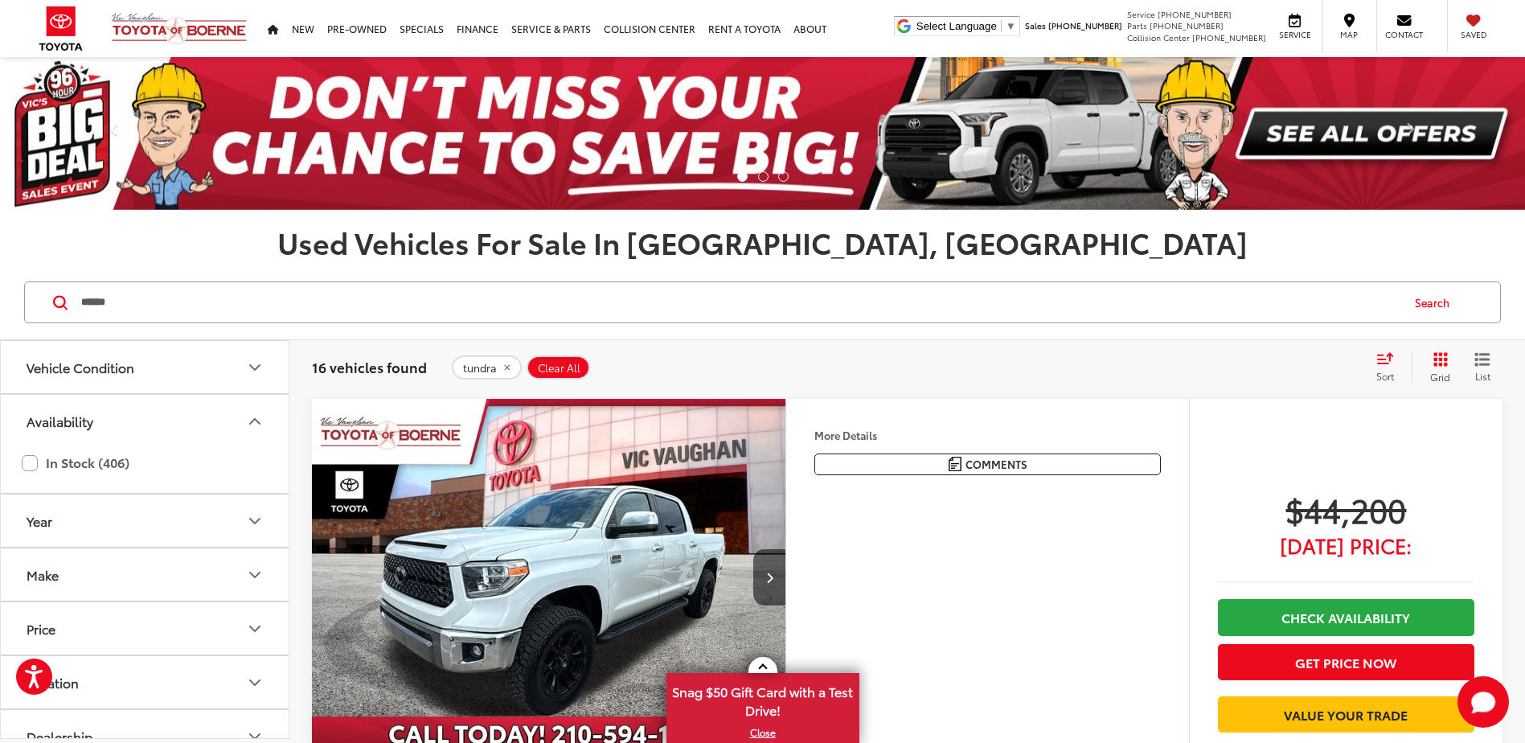
click at [125, 298] on input "******" at bounding box center [740, 302] width 1320 height 39
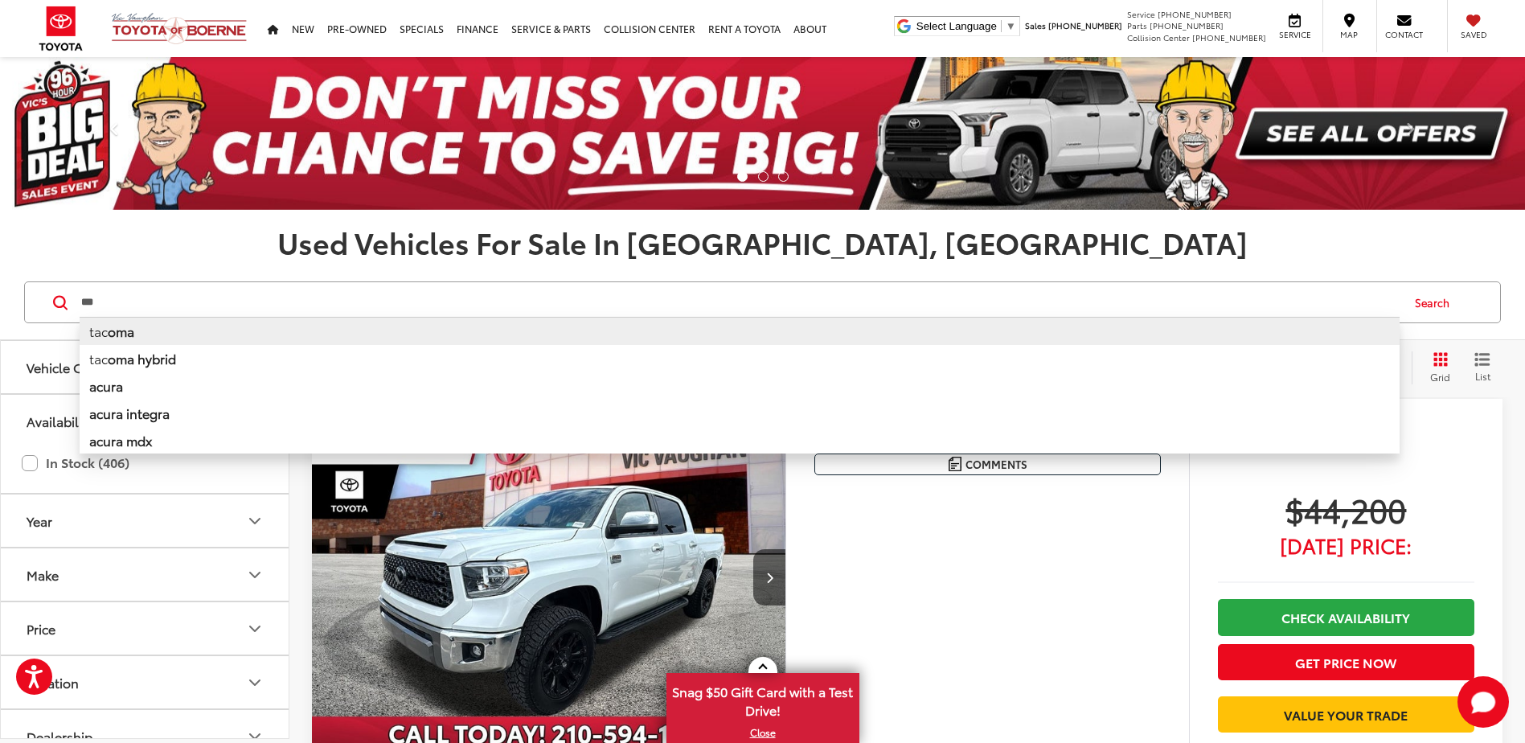
click at [133, 326] on b "oma" at bounding box center [121, 331] width 27 height 18
type input "******"
